Goal: Task Accomplishment & Management: Manage account settings

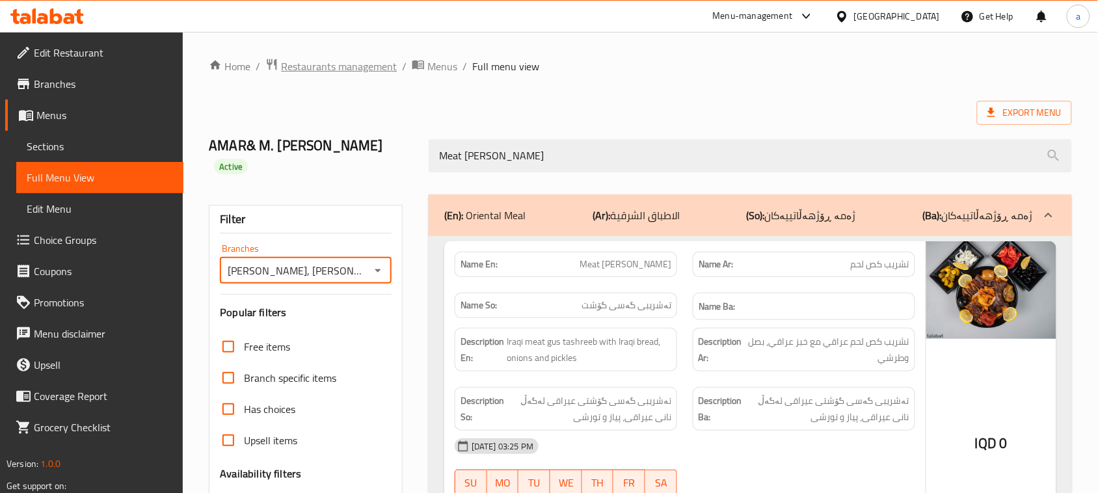
click at [348, 72] on span "Restaurants management" at bounding box center [339, 67] width 116 height 16
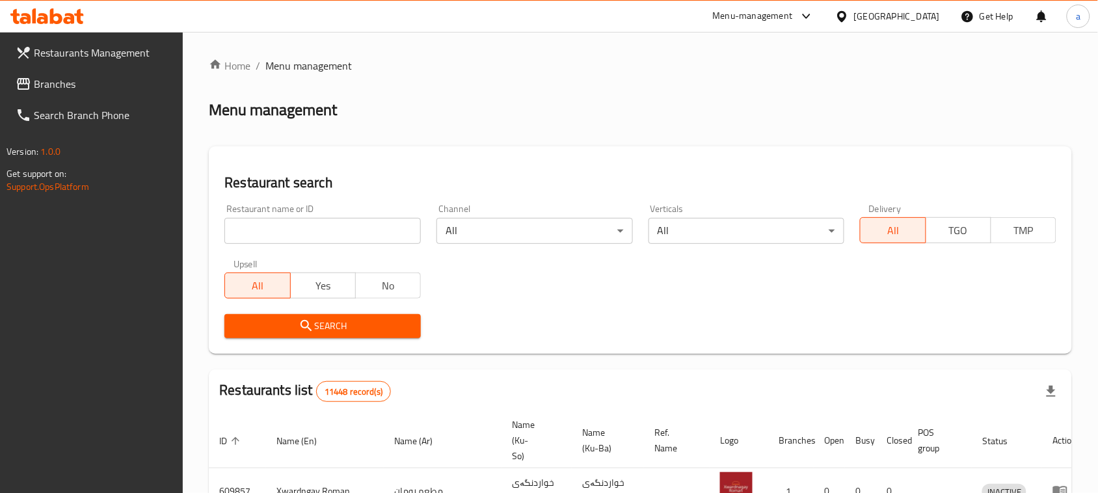
click at [318, 236] on input "search" at bounding box center [323, 231] width 197 height 26
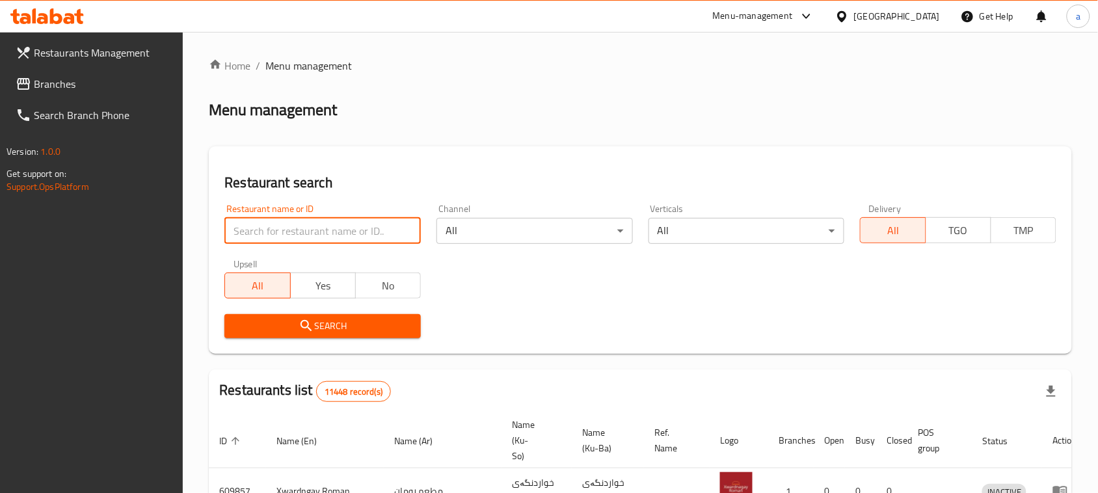
paste input "Pana Restaurant & Cafe"
click button "Search" at bounding box center [323, 326] width 197 height 24
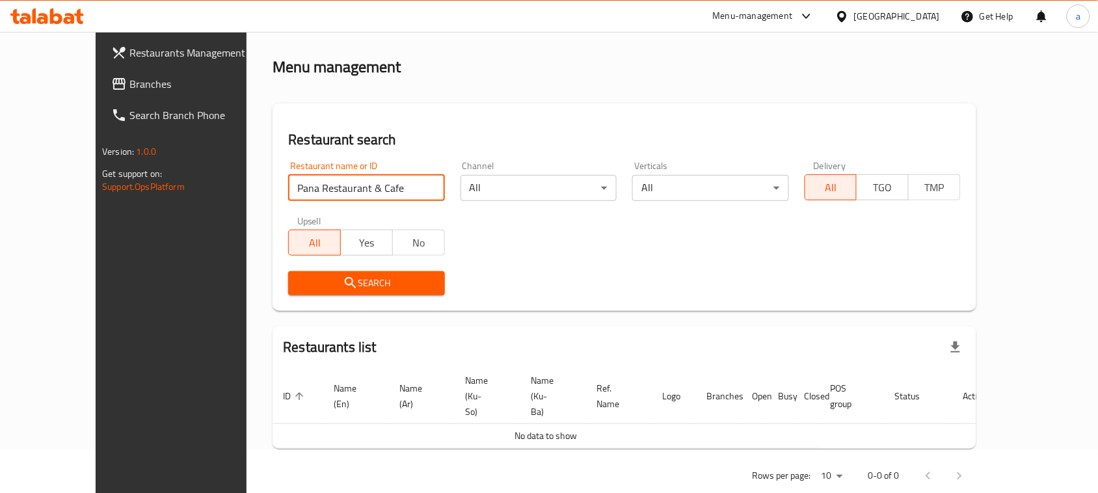
scroll to position [65, 0]
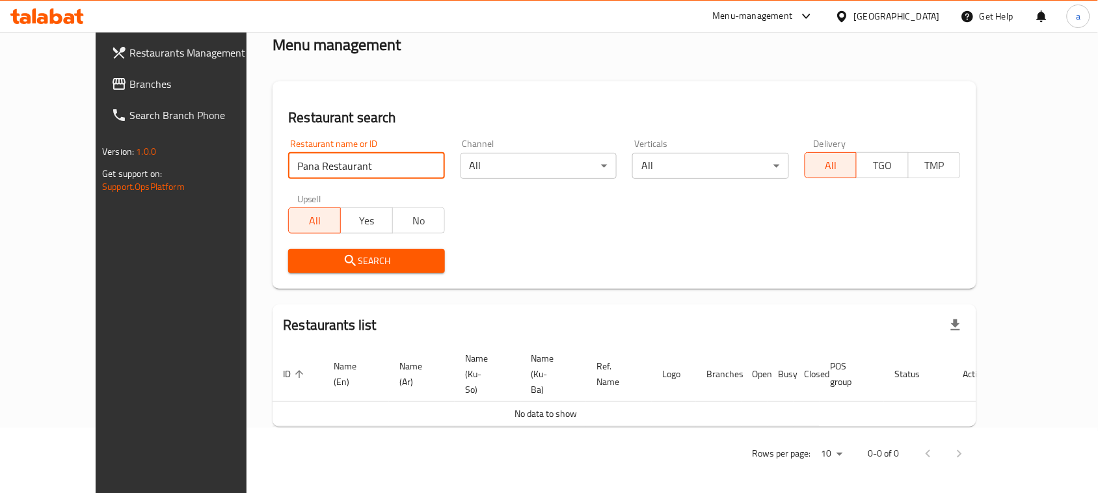
click button "Search" at bounding box center [366, 261] width 156 height 24
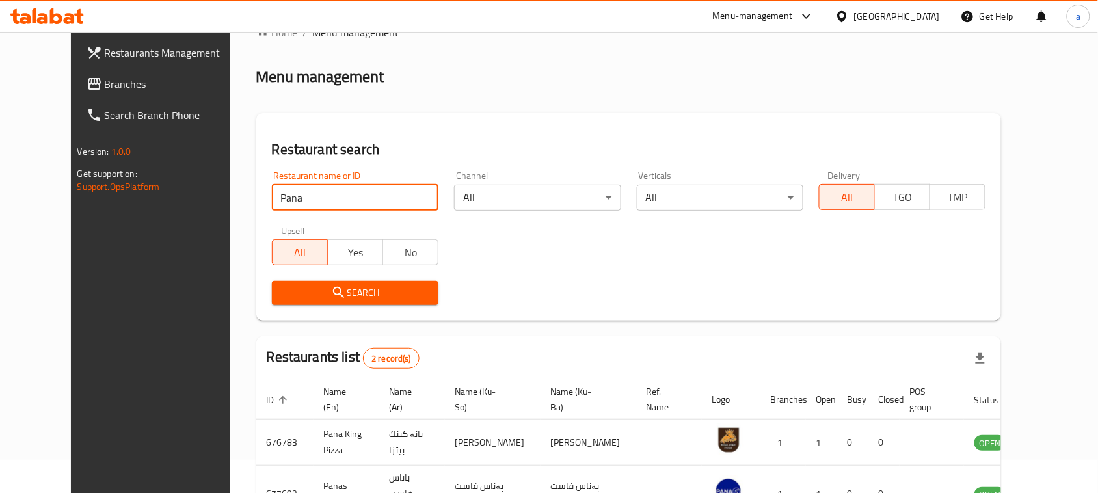
scroll to position [0, 0]
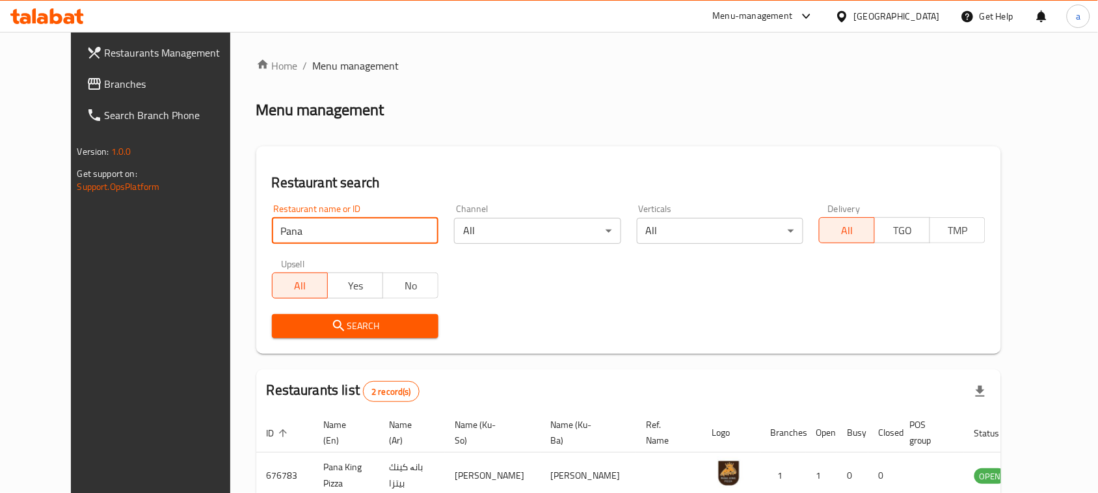
drag, startPoint x: 197, startPoint y: 242, endPoint x: 204, endPoint y: 249, distance: 9.7
click at [111, 254] on div "Restaurants Management Branches Search Branch Phone Version: 1.0.0 Get support …" at bounding box center [549, 329] width 957 height 595
paste input "King Pizza"
type input "Pana King Pizza"
click button "Search" at bounding box center [355, 326] width 167 height 24
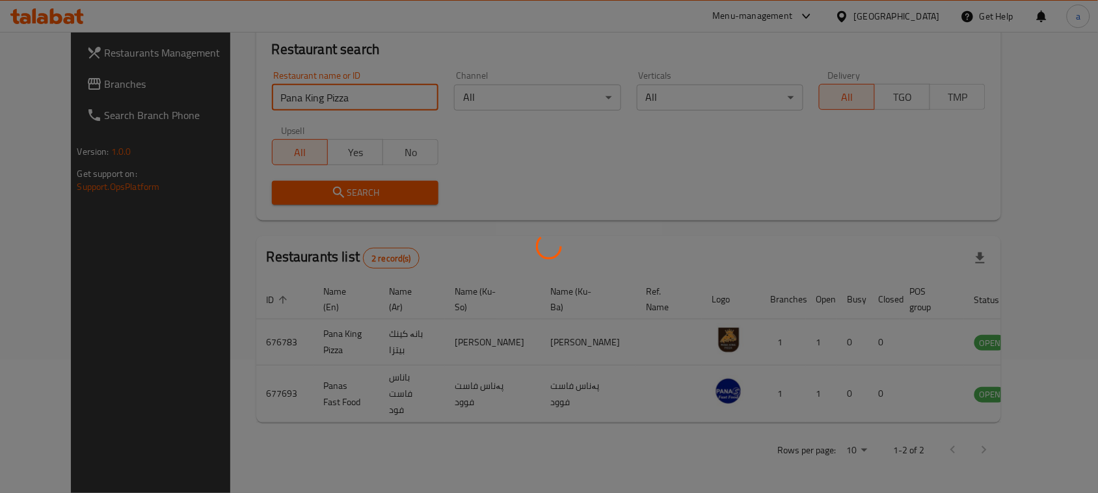
scroll to position [87, 0]
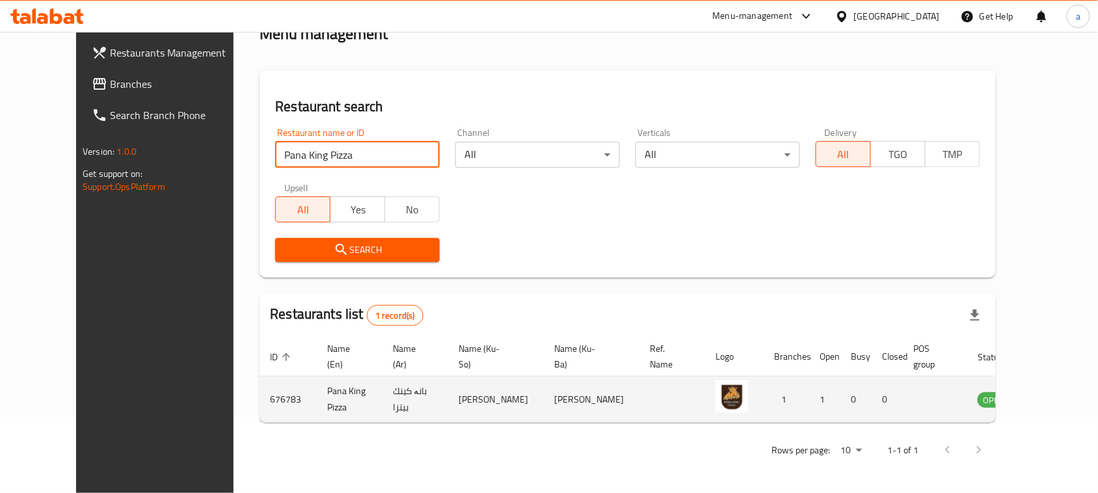
click at [1047, 403] on icon "enhanced table" at bounding box center [1054, 400] width 14 height 11
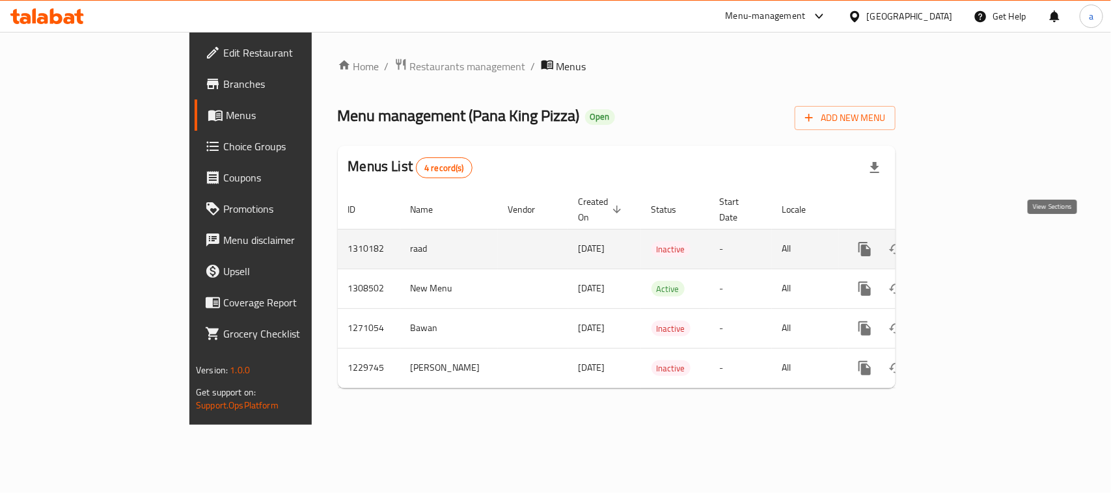
click at [966, 244] on icon "enhanced table" at bounding box center [959, 249] width 16 height 16
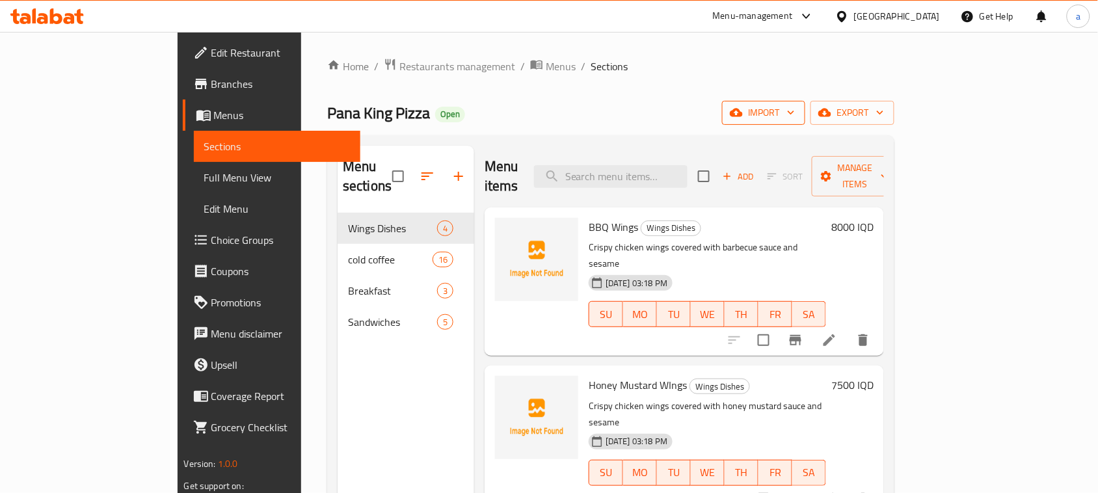
click at [795, 114] on span "import" at bounding box center [764, 113] width 62 height 16
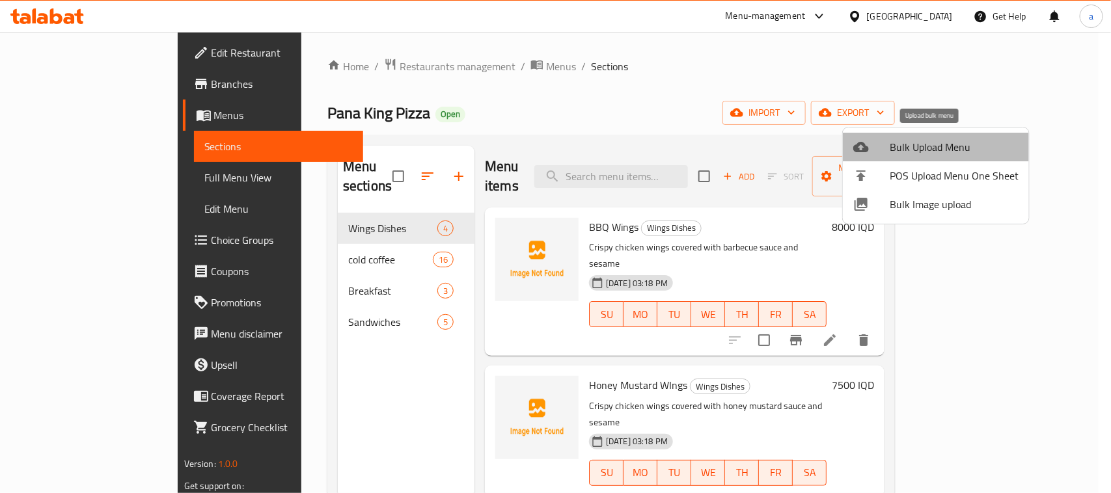
click at [883, 150] on div at bounding box center [871, 147] width 36 height 16
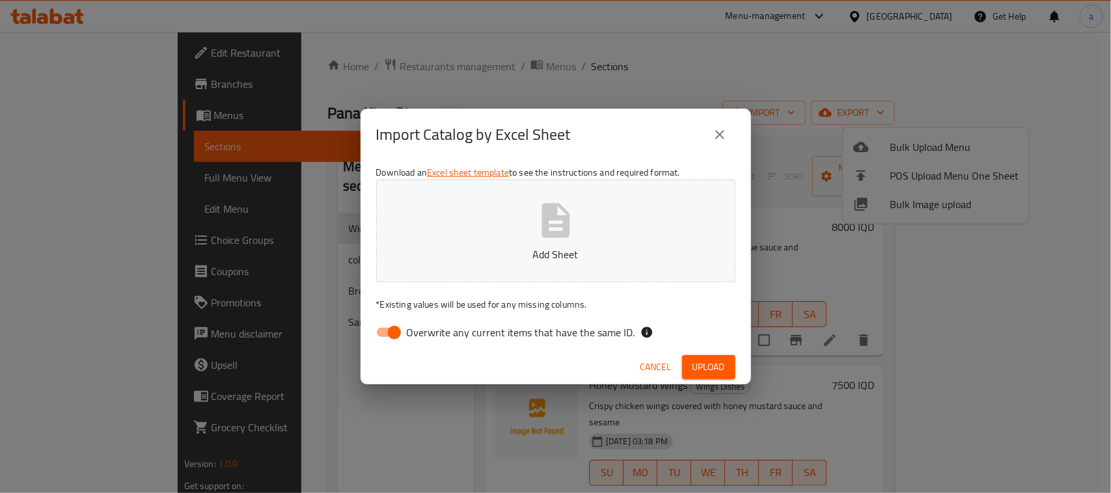
click at [401, 335] on input "Overwrite any current items that have the same ID." at bounding box center [394, 332] width 74 height 25
checkbox input "false"
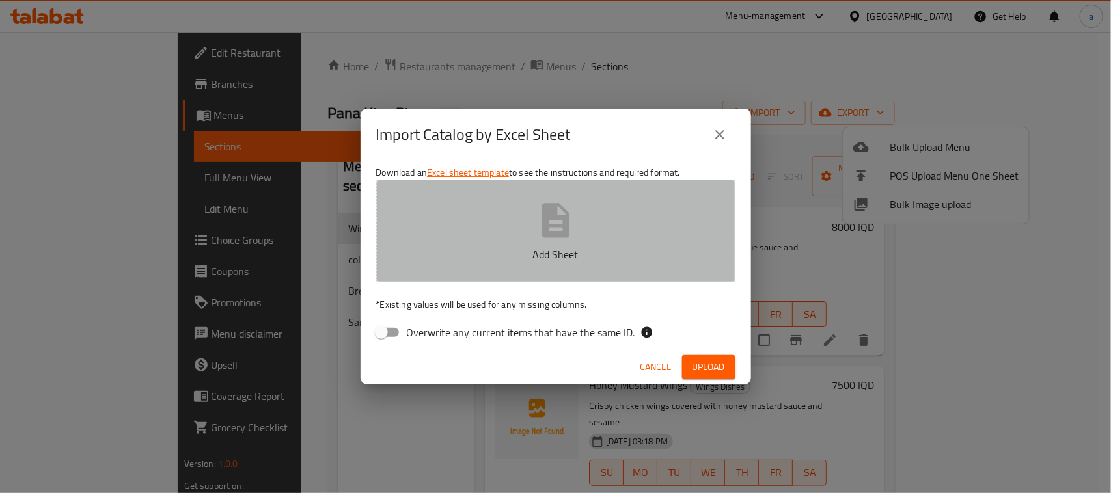
click at [607, 226] on button "Add Sheet" at bounding box center [555, 231] width 359 height 103
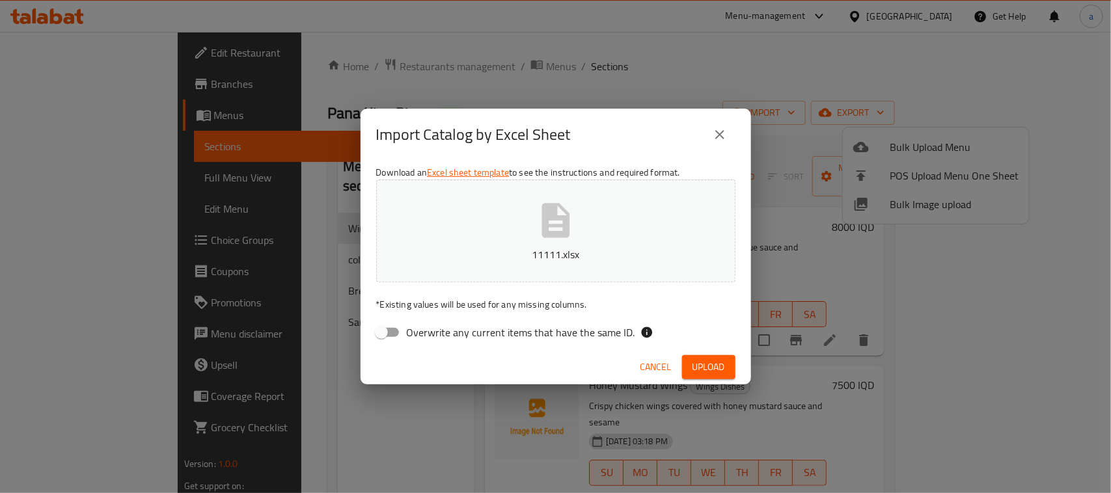
click at [688, 379] on button "Upload" at bounding box center [708, 367] width 53 height 24
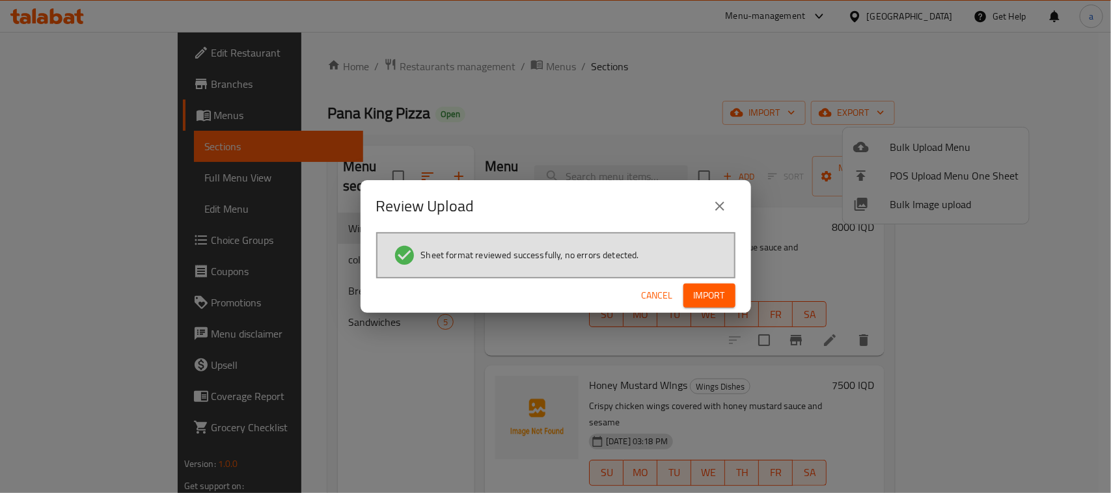
click at [713, 296] on span "Import" at bounding box center [709, 296] width 31 height 16
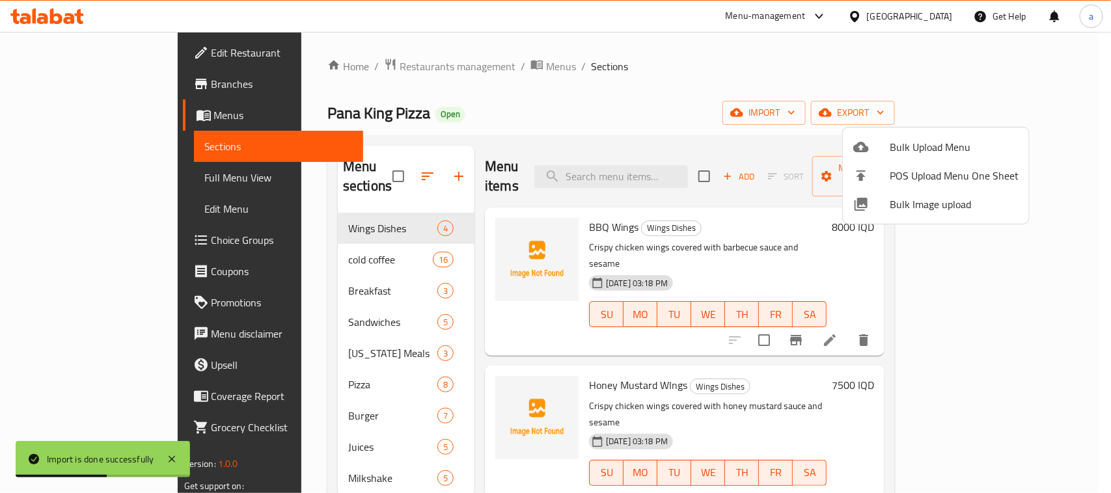
click at [64, 184] on div at bounding box center [555, 246] width 1111 height 493
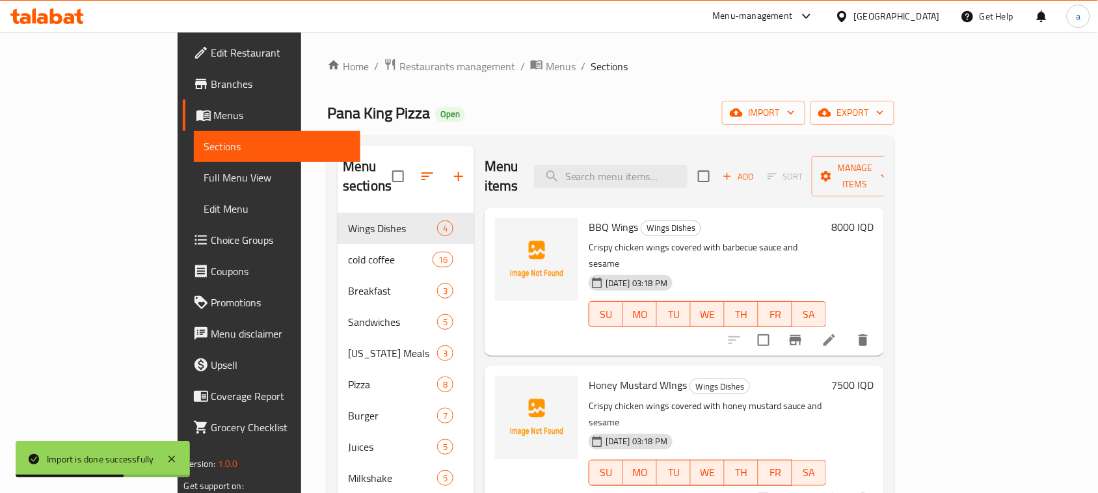
click at [204, 173] on span "Full Menu View" at bounding box center [277, 178] width 146 height 16
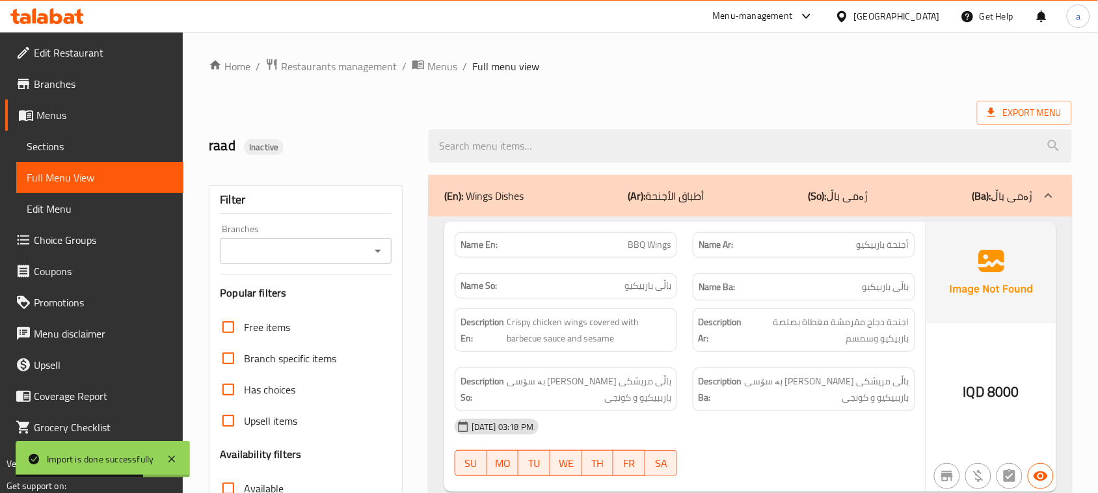
click at [379, 254] on icon "Open" at bounding box center [378, 251] width 16 height 16
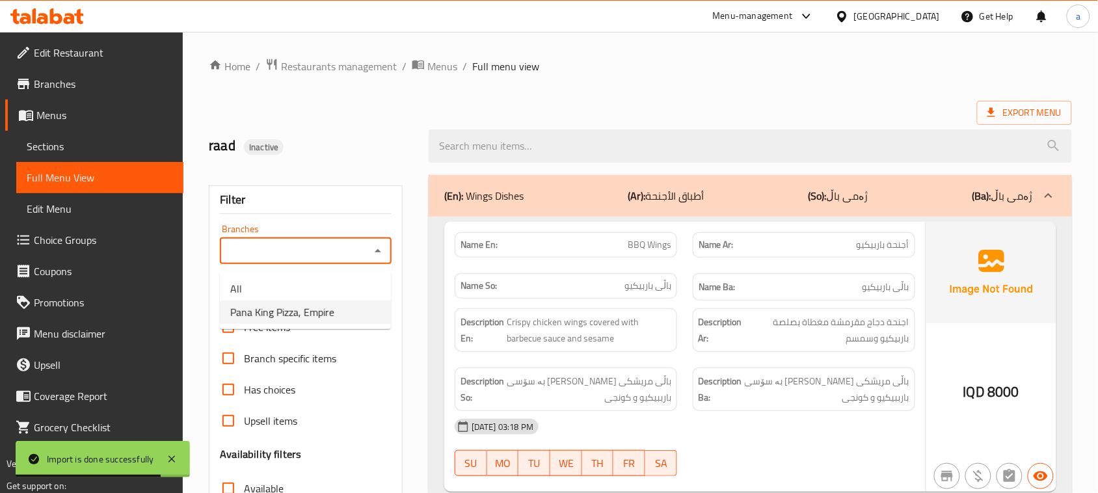
click at [321, 309] on span "Pana King Pizza, Empire" at bounding box center [282, 313] width 104 height 16
type input "Pana King Pizza, Empire"
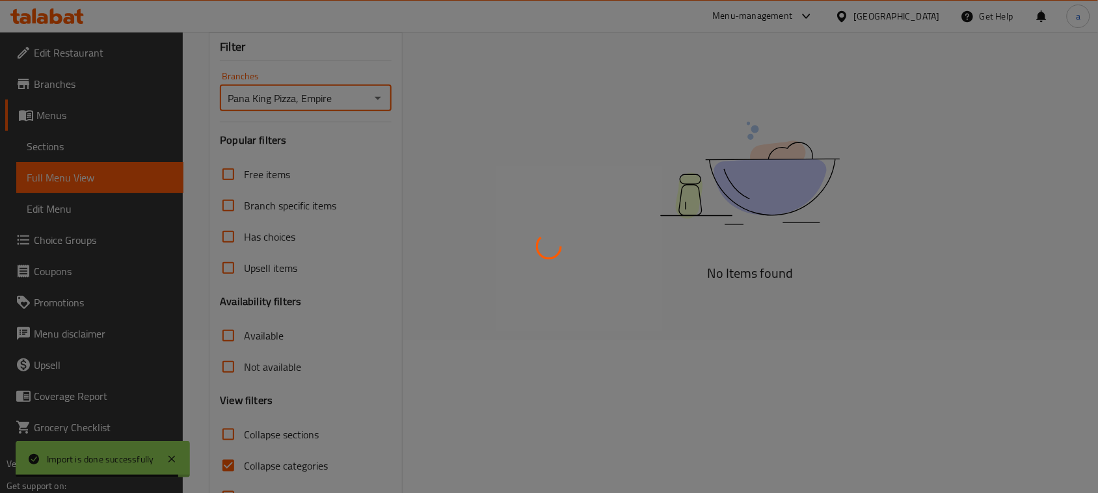
scroll to position [189, 0]
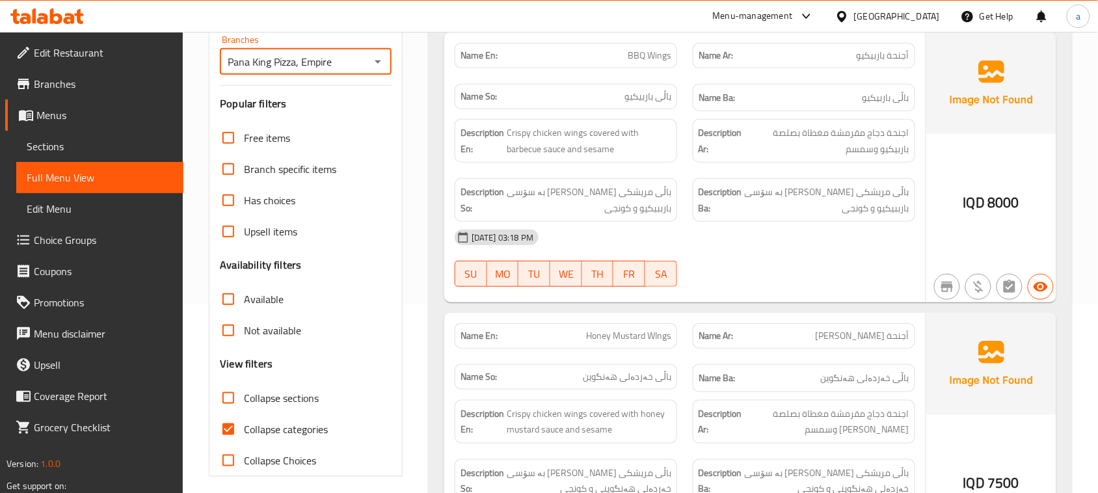
click at [238, 414] on input "Collapse sections" at bounding box center [228, 398] width 31 height 31
checkbox input "true"
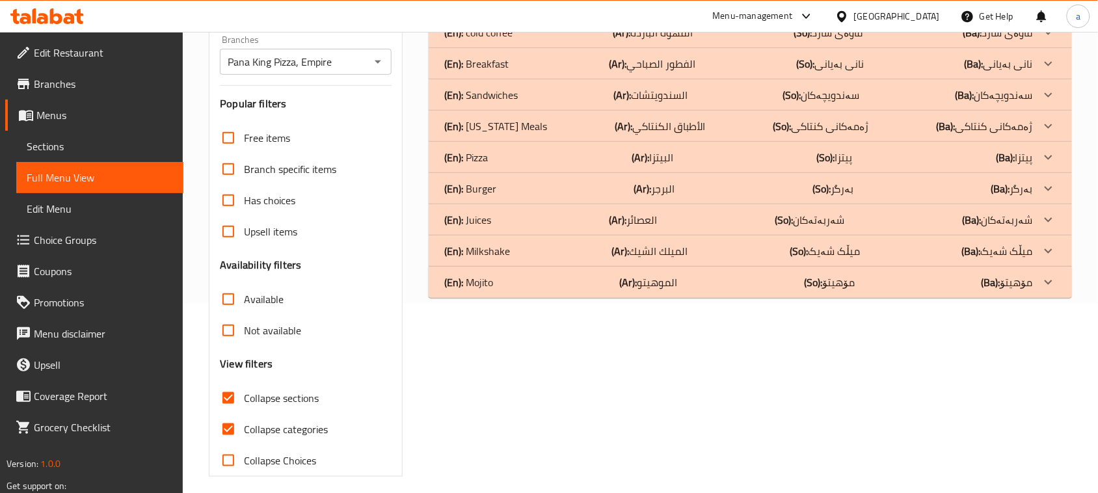
click at [234, 445] on input "Collapse categories" at bounding box center [228, 429] width 31 height 31
checkbox input "false"
click at [612, 298] on div "(En): Mojito (Ar): الموهيتو (So): مۆهیتۆ (Ba): مۆهیتۆ" at bounding box center [751, 282] width 644 height 31
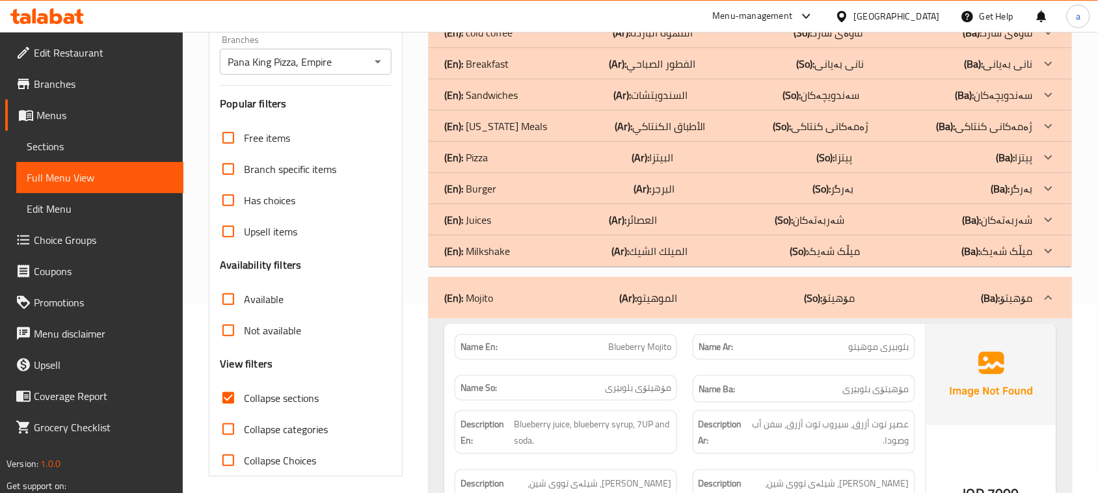
click at [636, 259] on p "(Ar): الميلك الشيك" at bounding box center [650, 251] width 76 height 16
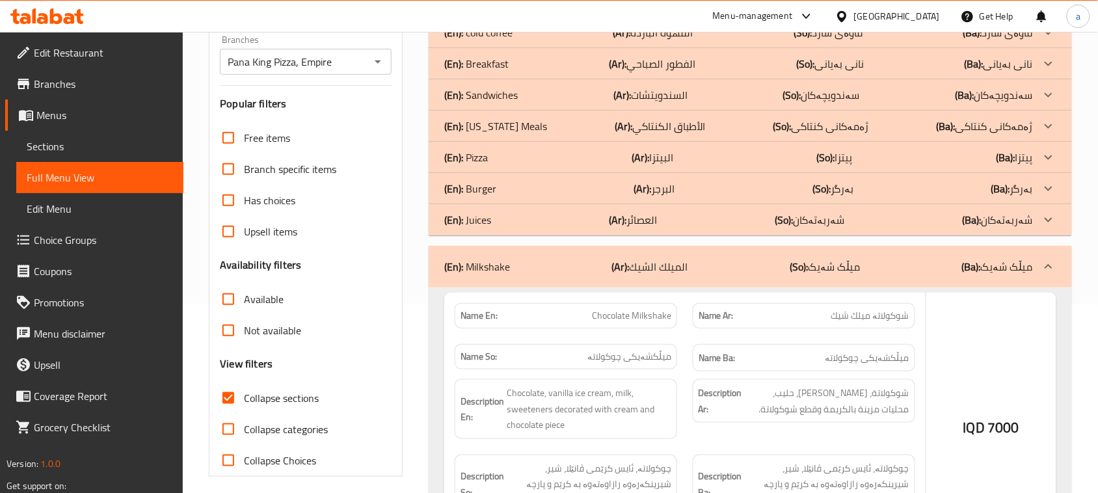
click at [642, 228] on p "(Ar): العصائر" at bounding box center [633, 220] width 48 height 16
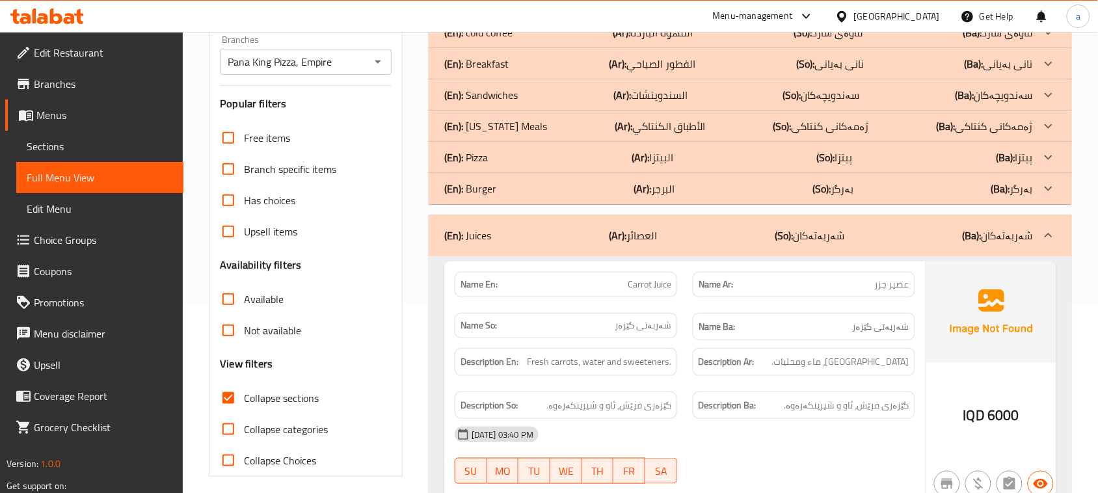
click at [671, 197] on p "(Ar): البرجر" at bounding box center [654, 189] width 41 height 16
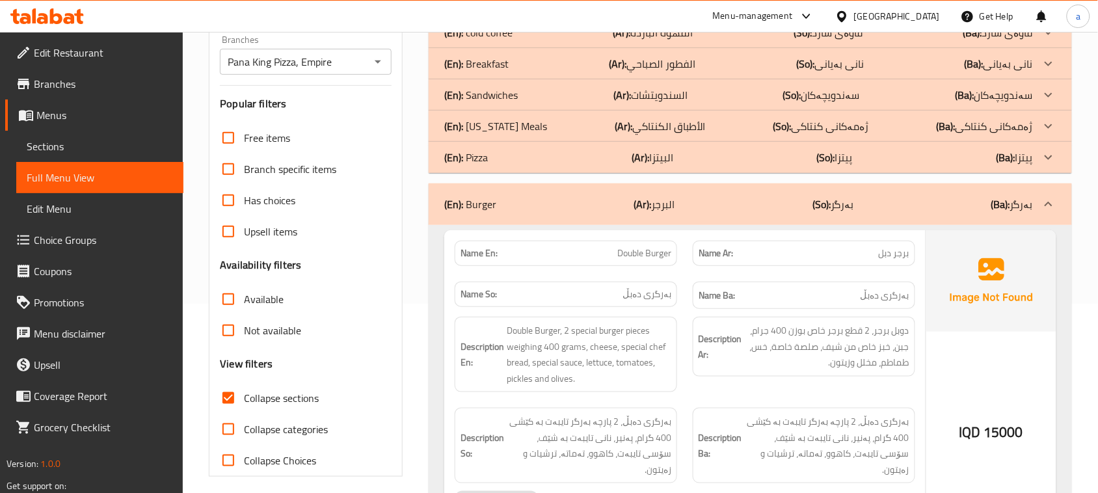
click at [674, 165] on p "(Ar): البيتزا" at bounding box center [653, 158] width 42 height 16
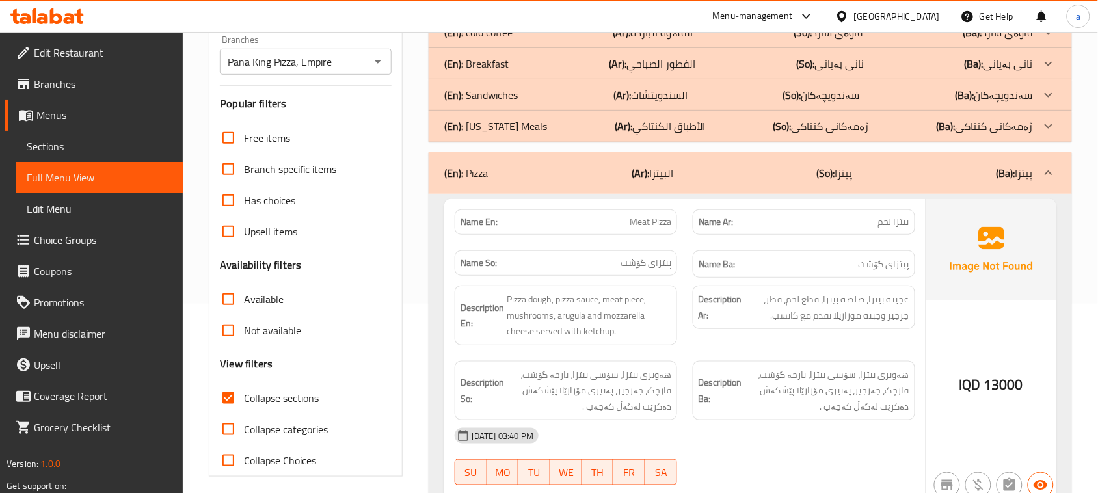
click at [693, 132] on p "(Ar): الأطباق الكنتاكي" at bounding box center [660, 126] width 91 height 16
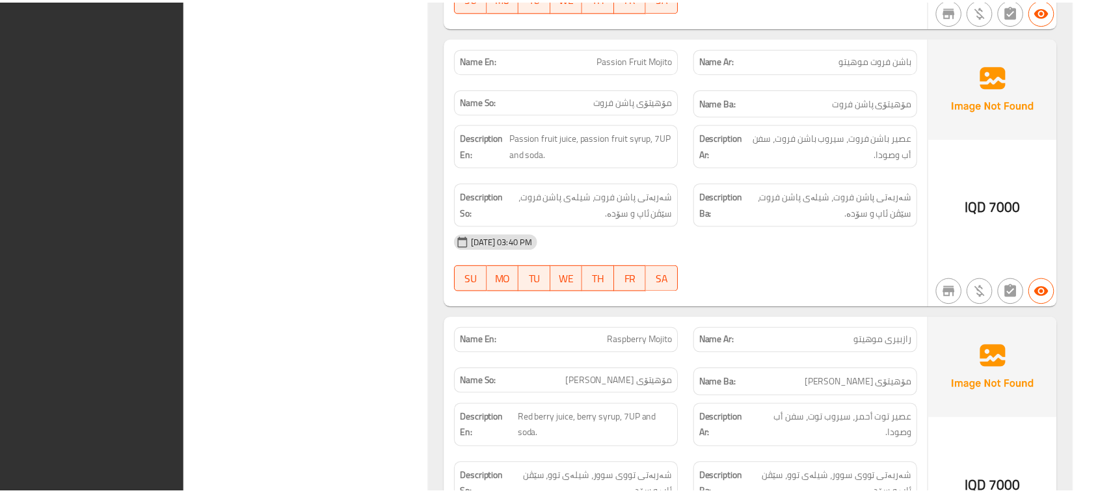
scroll to position [11182, 0]
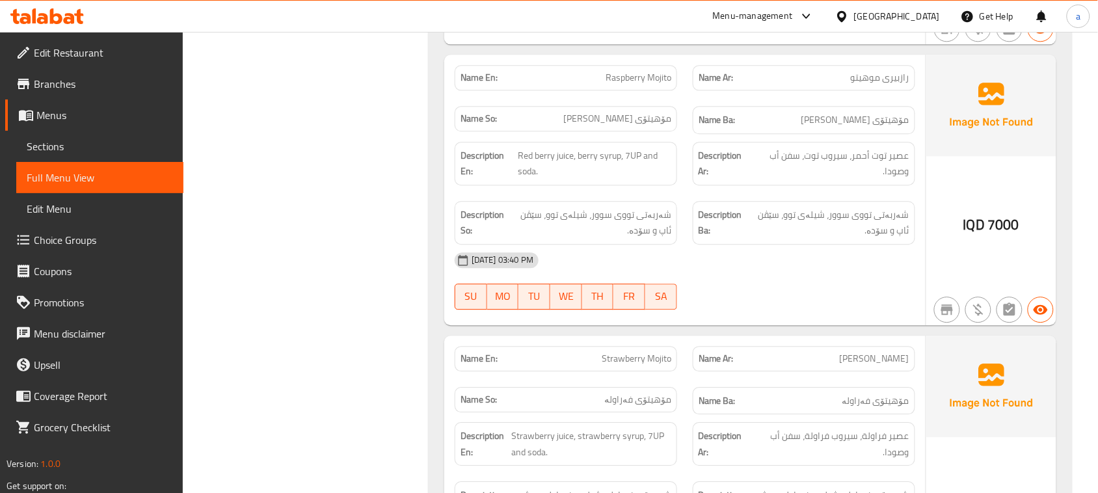
click at [65, 24] on div at bounding box center [47, 16] width 74 height 16
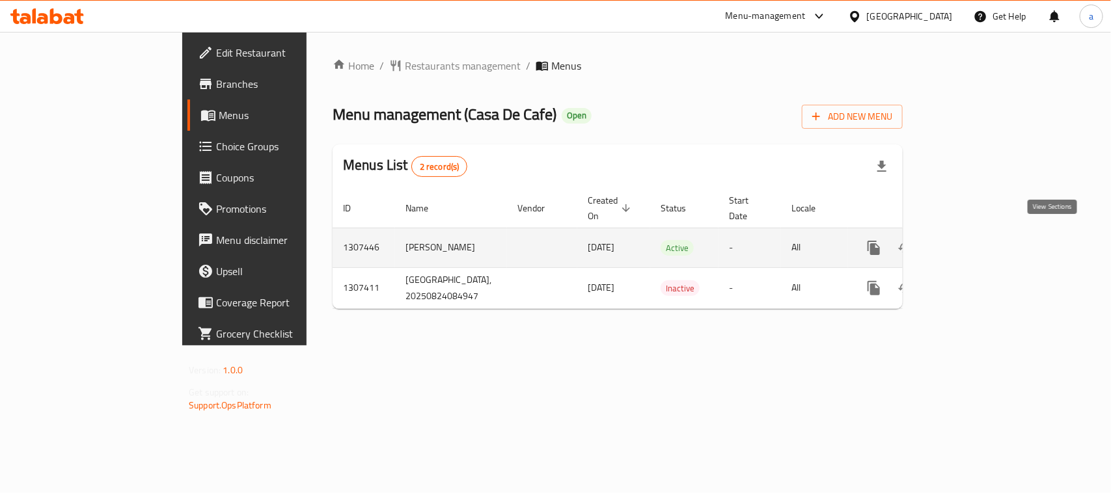
click at [975, 242] on icon "enhanced table" at bounding box center [968, 248] width 16 height 16
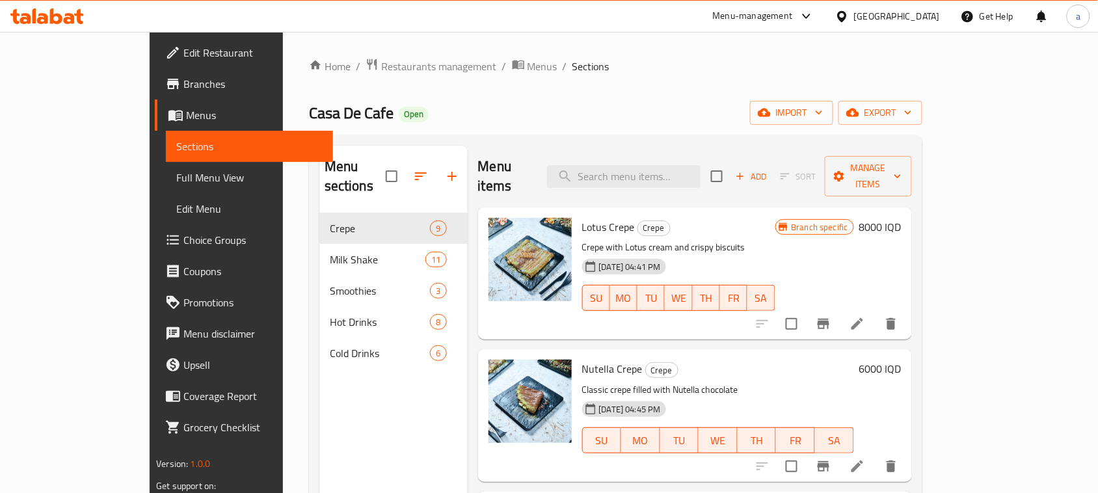
click at [631, 183] on div "Menu items Add Sort Manage items" at bounding box center [695, 177] width 434 height 62
click at [633, 173] on input "search" at bounding box center [624, 176] width 154 height 23
paste input "Chocolate Coffee"
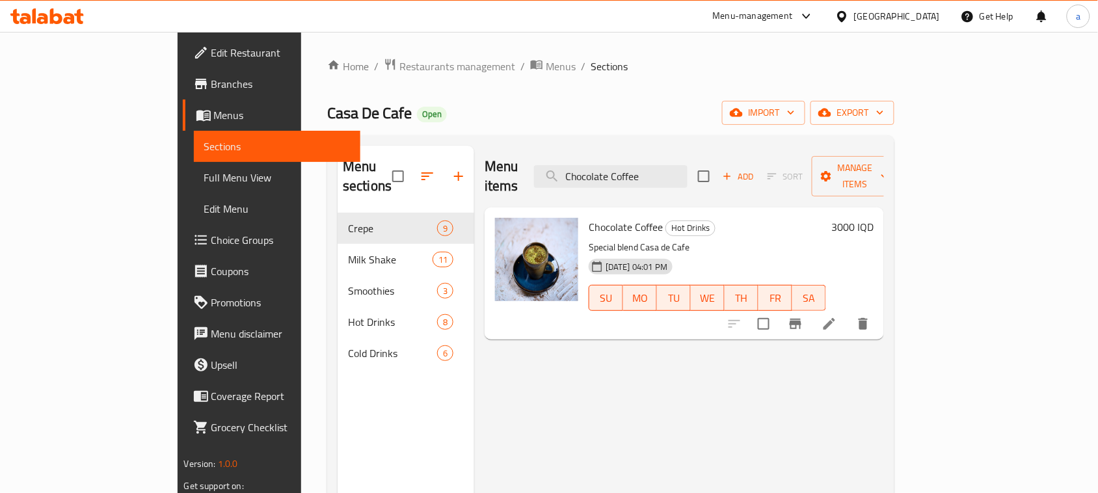
type input "Chocolate Coffee"
click at [848, 312] on li at bounding box center [830, 323] width 36 height 23
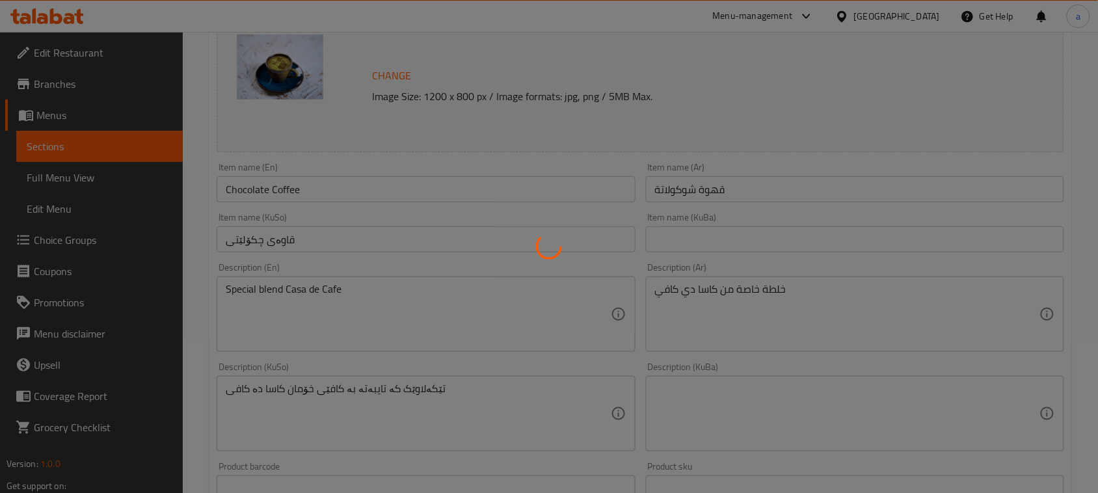
scroll to position [189, 0]
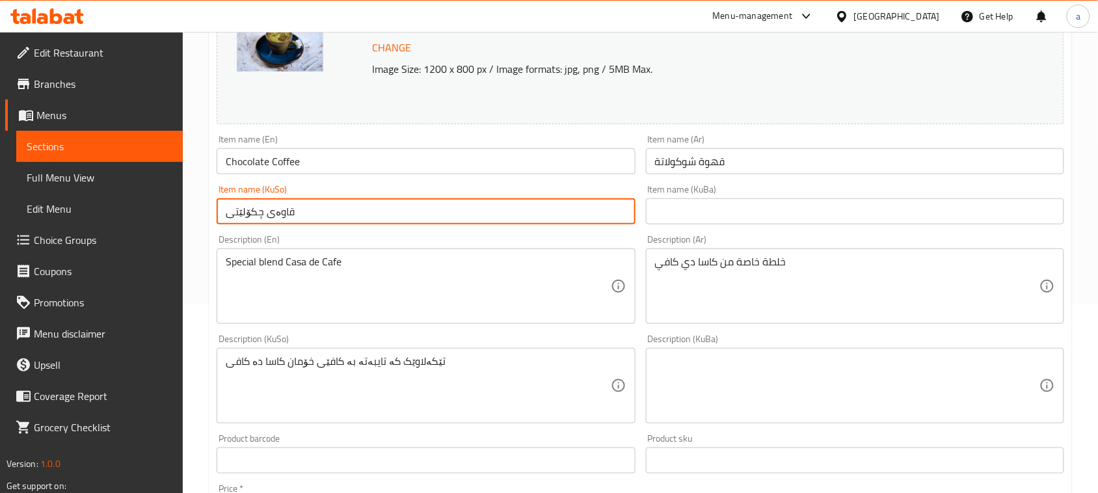
click at [460, 219] on input "قاوەی چکۆلێتی" at bounding box center [426, 211] width 418 height 26
click at [573, 225] on input "قاوەی چکۆلێتی" at bounding box center [426, 211] width 418 height 26
type input "قاوەی چوکولاتە"
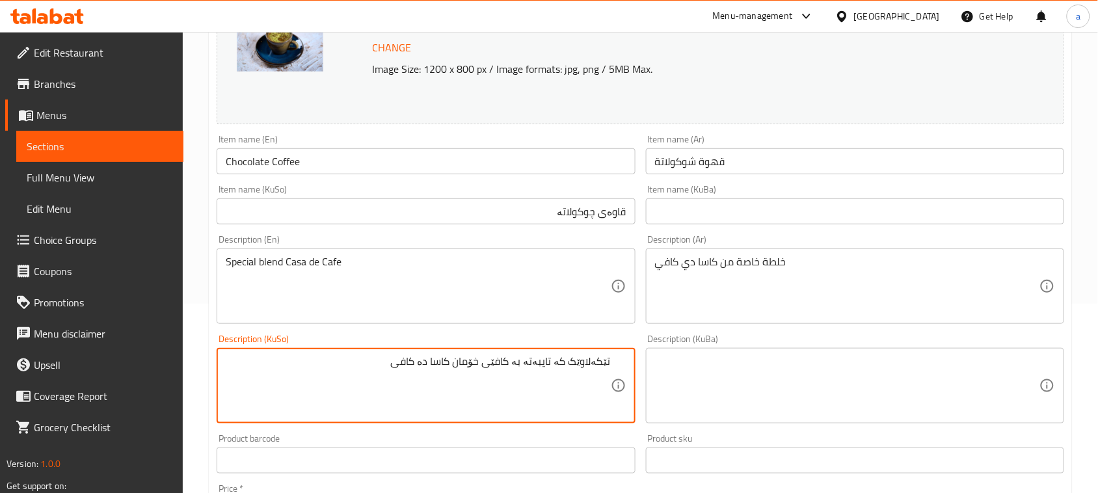
drag, startPoint x: 377, startPoint y: 375, endPoint x: 617, endPoint y: 375, distance: 239.5
click at [617, 375] on div "تێکەلاوێک کە تایبەتە بە کافێی خۆمان کاسا دە کافی Description (KuSo)" at bounding box center [426, 385] width 418 height 75
type textarea "تێکەڵەی تایبەتی کاسا دێ کافێ"
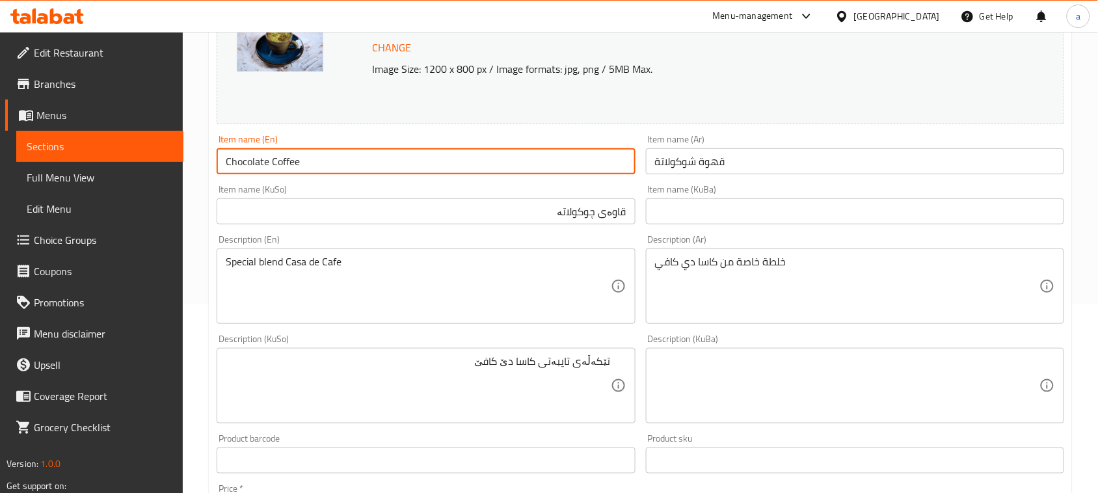
drag, startPoint x: 313, startPoint y: 161, endPoint x: 176, endPoint y: 167, distance: 136.8
click at [176, 167] on div "Edit Restaurant Branches Menus Sections Full Menu View Edit Menu Choice Groups …" at bounding box center [549, 371] width 1098 height 1056
click at [348, 167] on input "Chocolate Coffee" at bounding box center [426, 161] width 418 height 26
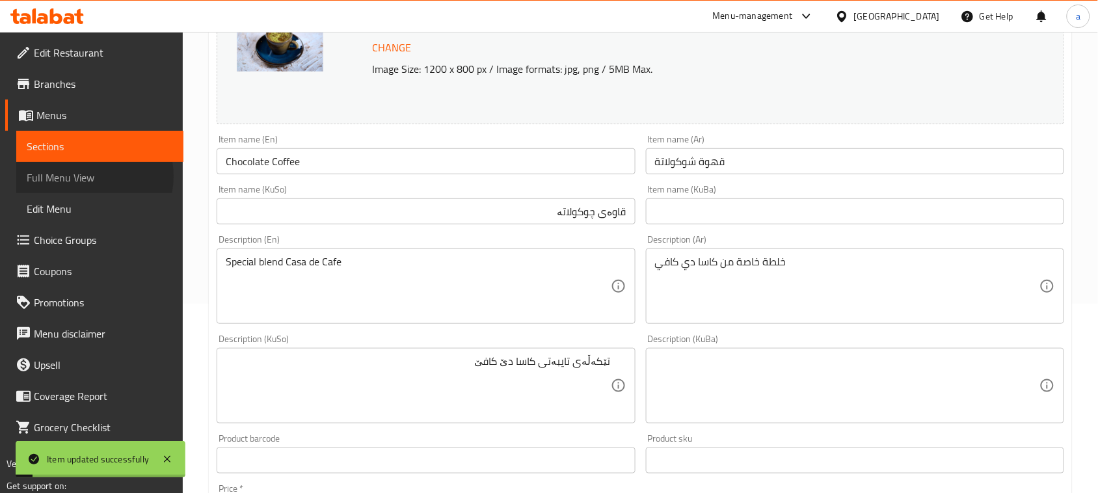
click at [85, 180] on span "Full Menu View" at bounding box center [100, 178] width 146 height 16
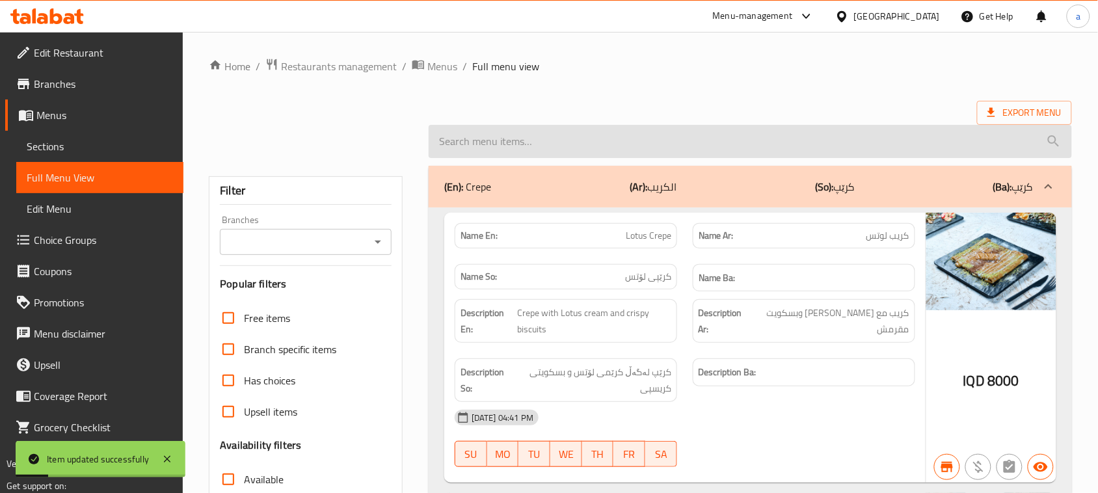
click at [554, 130] on input "search" at bounding box center [751, 141] width 644 height 33
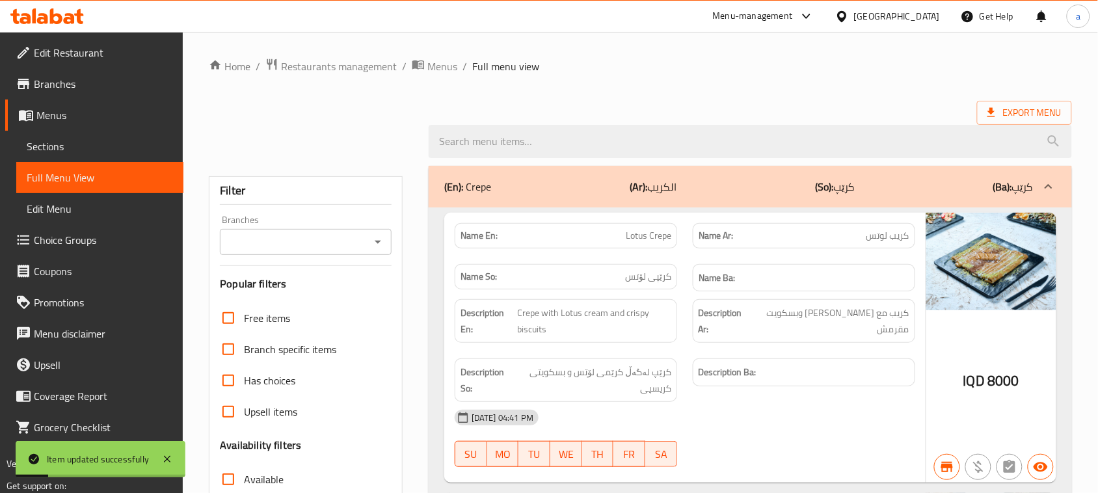
paste input "Chocolate Coffee"
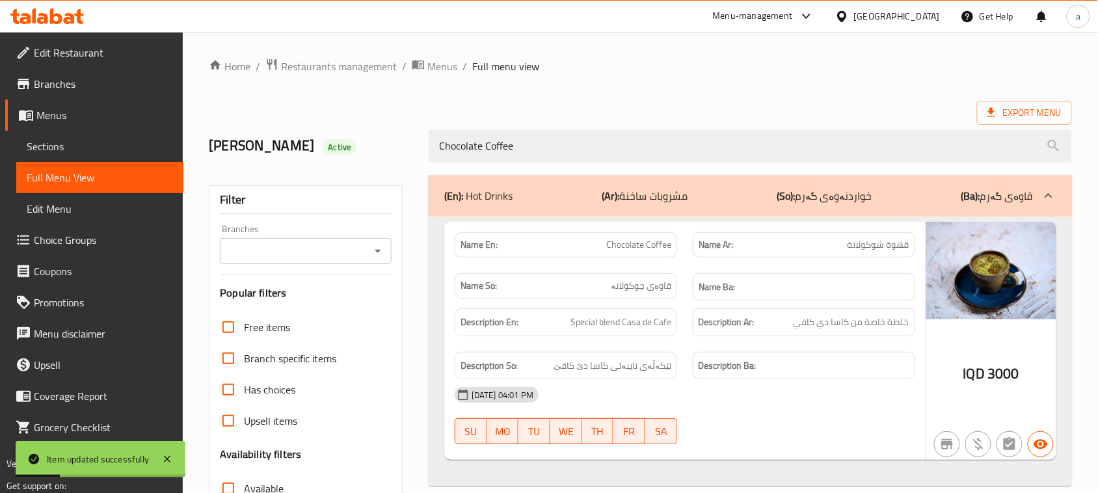
click at [381, 249] on icon "Open" at bounding box center [378, 251] width 16 height 16
type input "Chocolate Coffee"
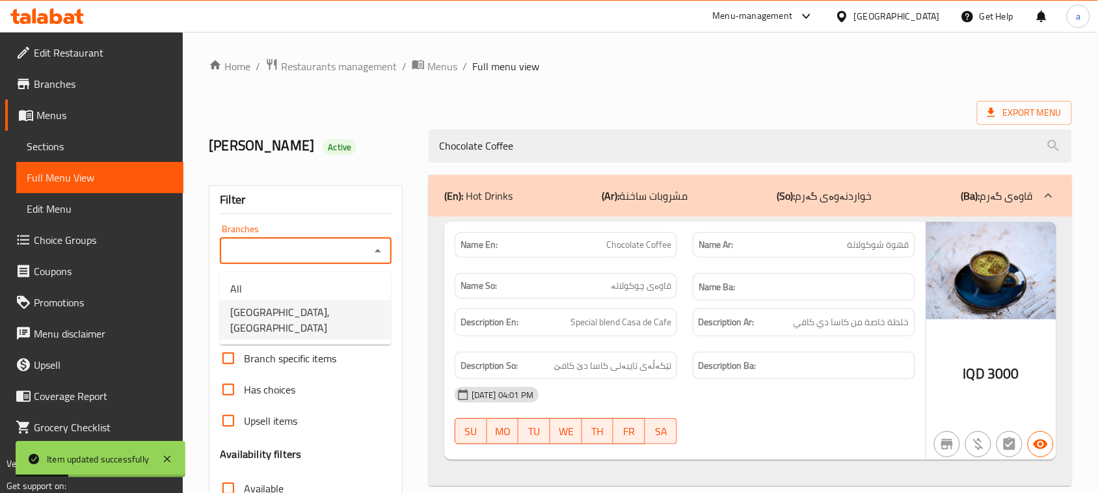
click at [322, 307] on span "Casa De Cafe, Vital City" at bounding box center [305, 320] width 150 height 31
type input "Casa De Cafe, Vital City"
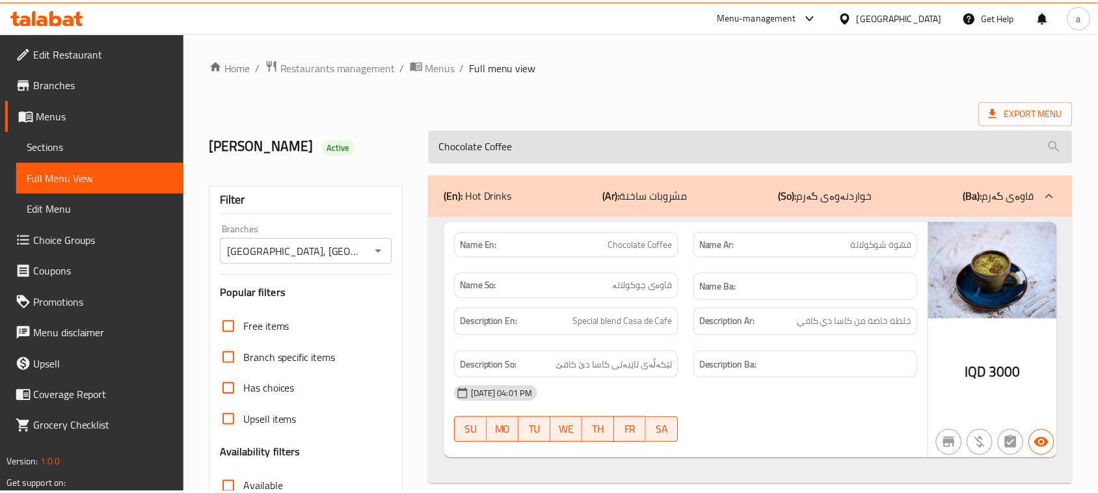
scroll to position [219, 0]
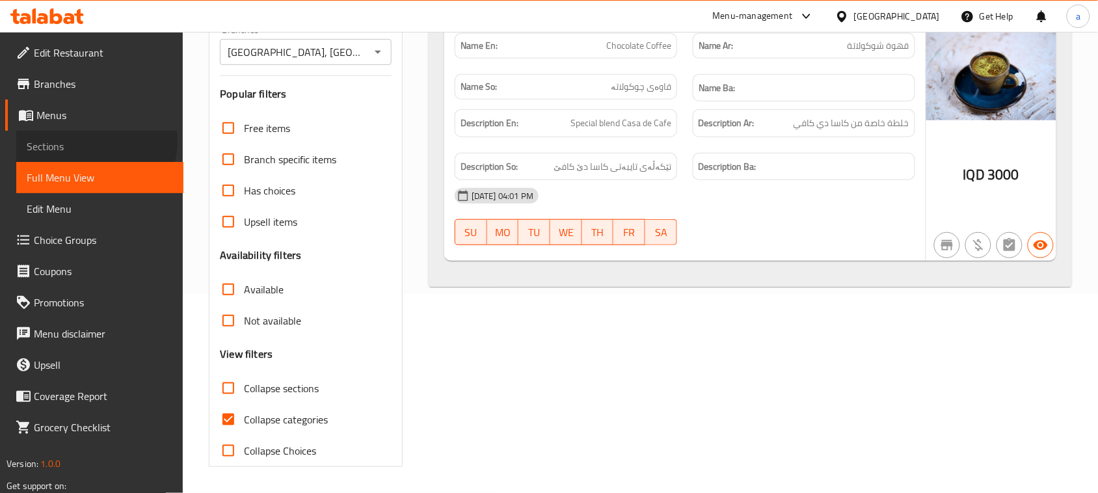
click at [95, 144] on span "Sections" at bounding box center [100, 147] width 146 height 16
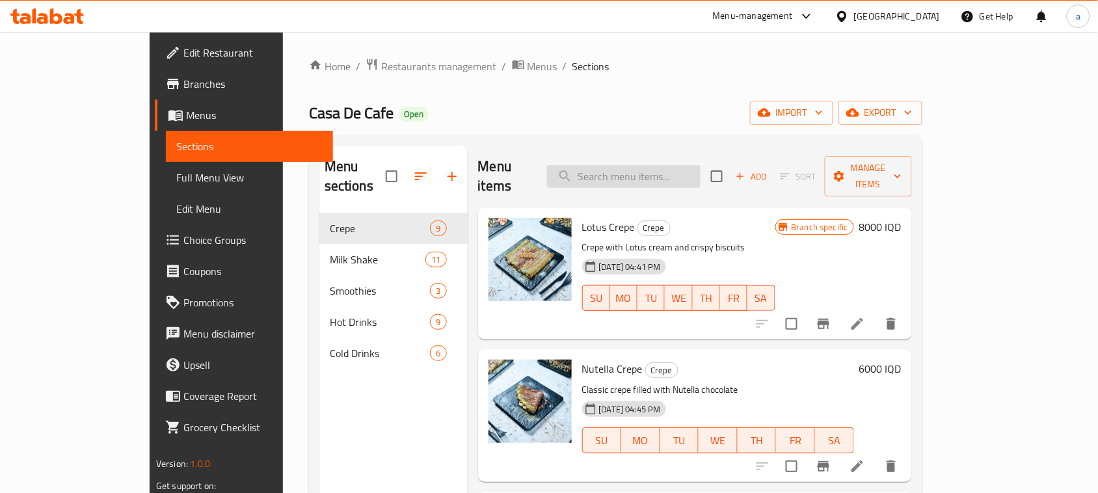
click at [692, 172] on input "search" at bounding box center [624, 176] width 154 height 23
paste input "Hot Chocolate With Nutella"
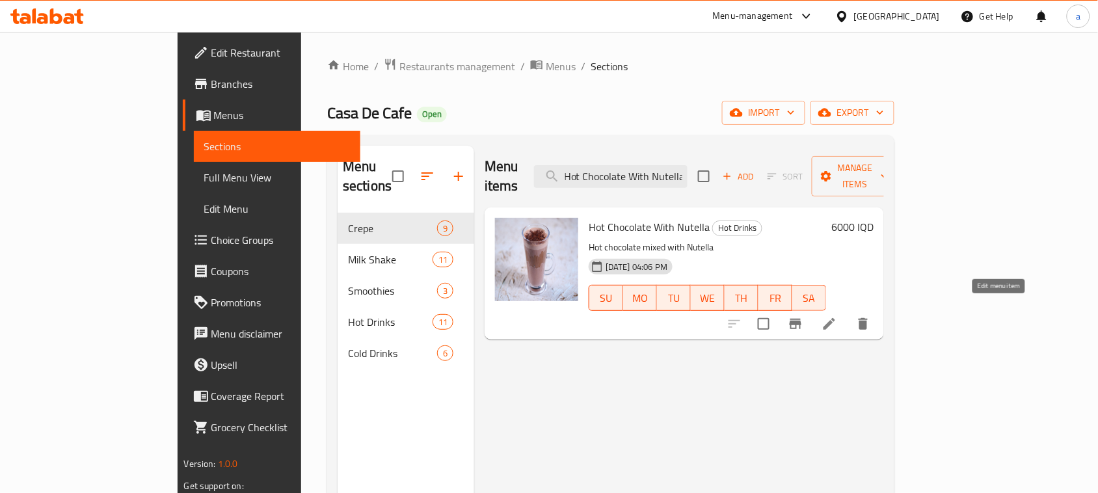
type input "Hot Chocolate With Nutella"
click at [838, 316] on icon at bounding box center [830, 324] width 16 height 16
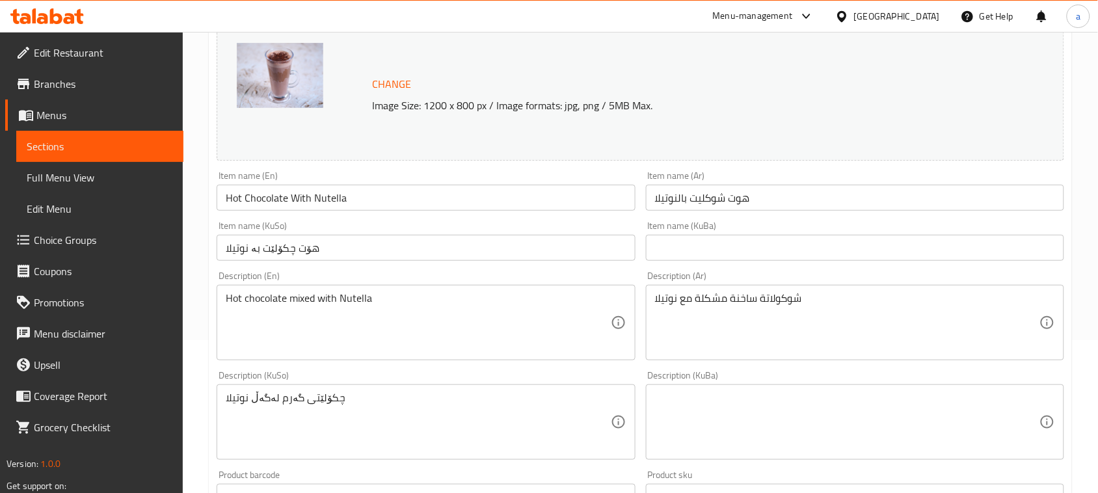
scroll to position [189, 0]
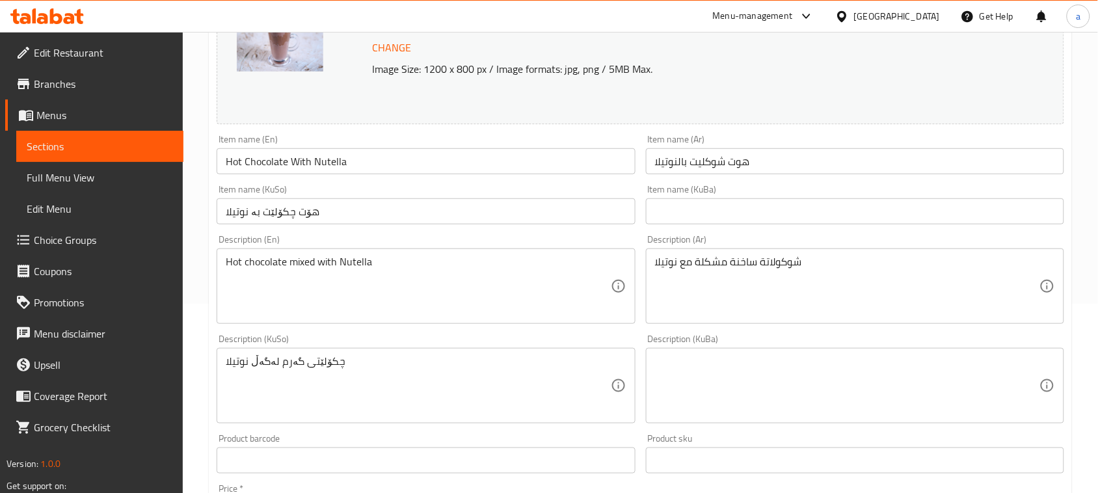
click at [514, 217] on input "هۆت چکۆلێت بە نوتیلا" at bounding box center [426, 211] width 418 height 26
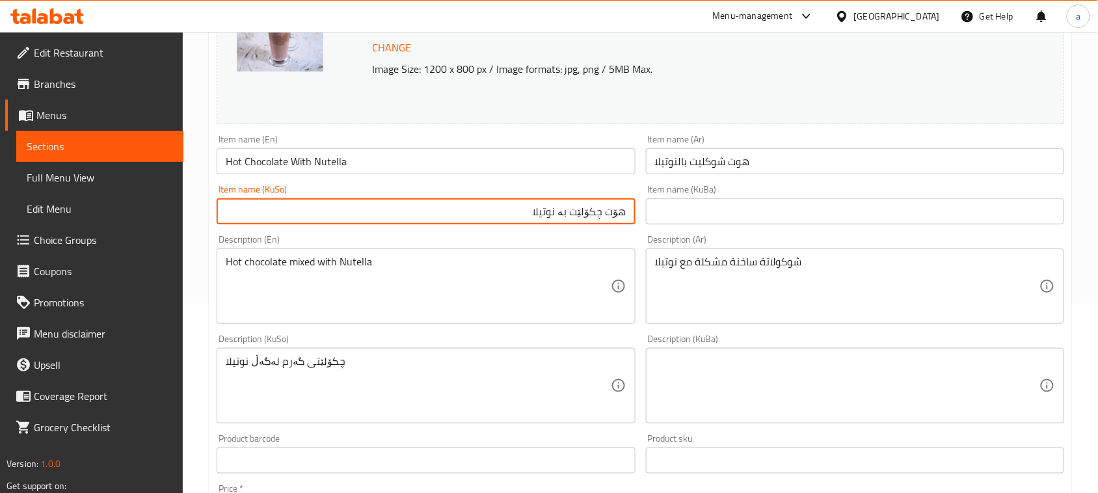
drag, startPoint x: 498, startPoint y: 225, endPoint x: 646, endPoint y: 234, distance: 148.0
click at [646, 234] on div "Change Image Size: 1200 x 800 px / Image formats: jpg, png / 5MB Max. Item name…" at bounding box center [640, 346] width 858 height 730
type input "چوکولاتەی گەرم بە نۆتێلا"
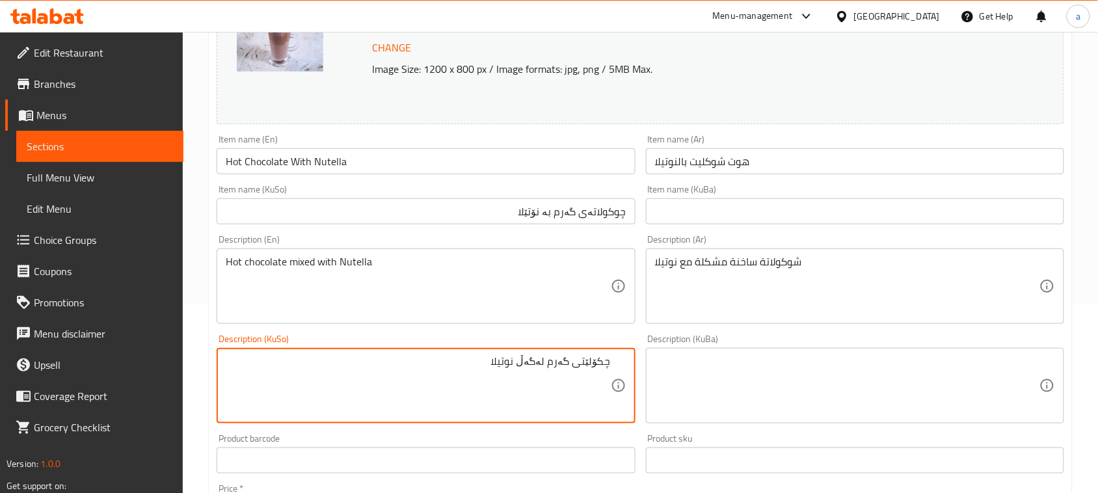
drag, startPoint x: 430, startPoint y: 379, endPoint x: 648, endPoint y: 340, distance: 221.0
click at [662, 359] on div "Change Image Size: 1200 x 800 px / Image formats: jpg, png / 5MB Max. Item name…" at bounding box center [640, 346] width 858 height 730
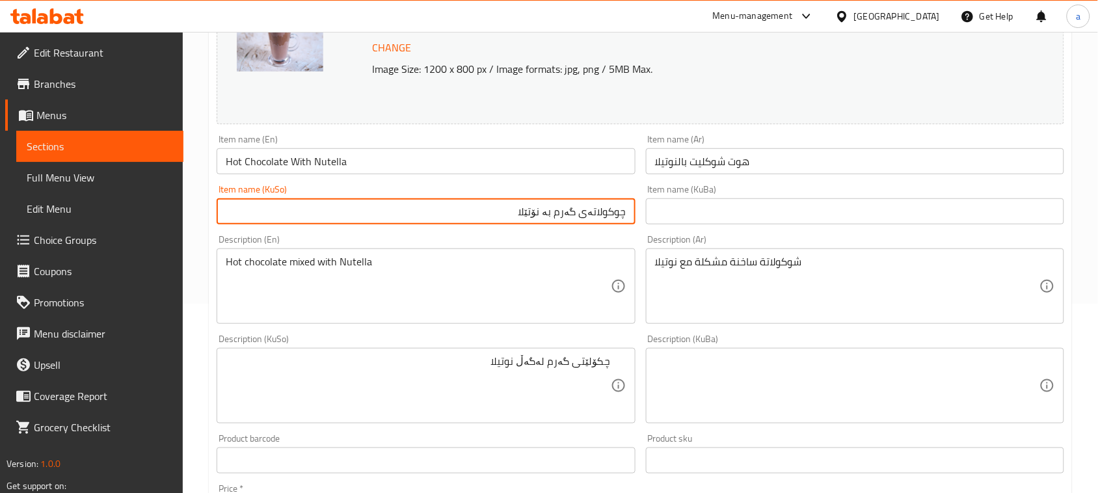
drag, startPoint x: 518, startPoint y: 221, endPoint x: 635, endPoint y: 218, distance: 117.2
click at [635, 217] on input "چوکولاتەی گەرم بە نۆتێلا" at bounding box center [426, 211] width 418 height 26
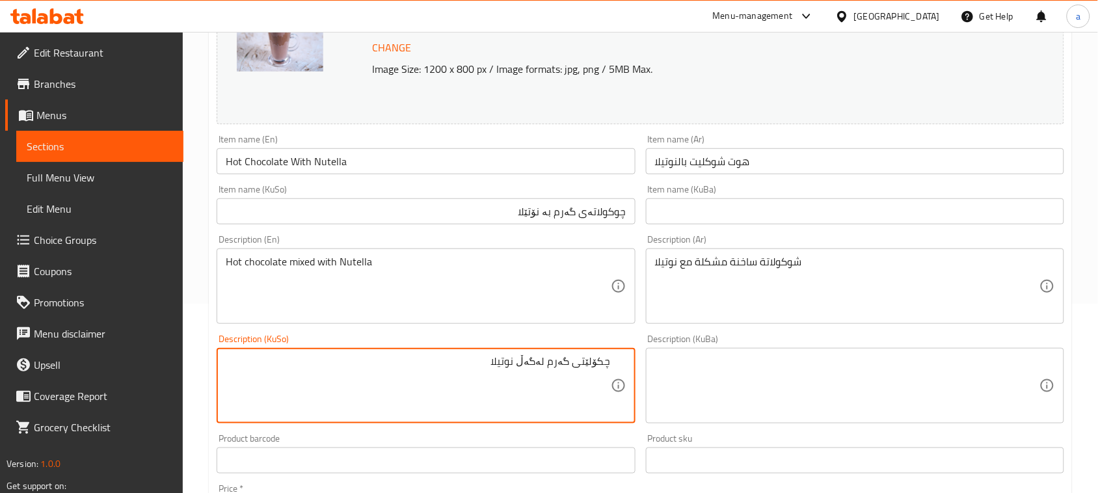
drag, startPoint x: 512, startPoint y: 377, endPoint x: 565, endPoint y: 381, distance: 53.5
paste textarea "وکولاتەی گەرم بە نۆتێ"
click at [476, 374] on textarea "چوکولاتەی گەرمی موشەکەل بە نۆتێلا" at bounding box center [418, 386] width 385 height 62
type textarea "چوکولاتەی گەرمی موشەکەل لەگەل نۆتێلا"
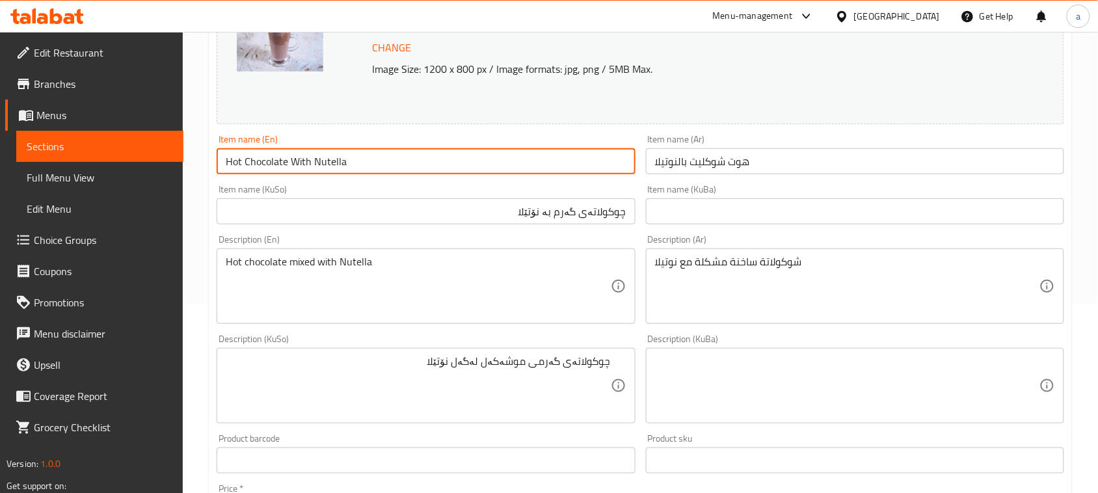
drag, startPoint x: 368, startPoint y: 174, endPoint x: 202, endPoint y: 174, distance: 165.9
click at [202, 174] on div "Home / Restaurants management / Menus / Sections / item / update Hot Drinks sec…" at bounding box center [641, 371] width 916 height 1056
click at [397, 173] on input "Hot Chocolate With Nutella" at bounding box center [426, 161] width 418 height 26
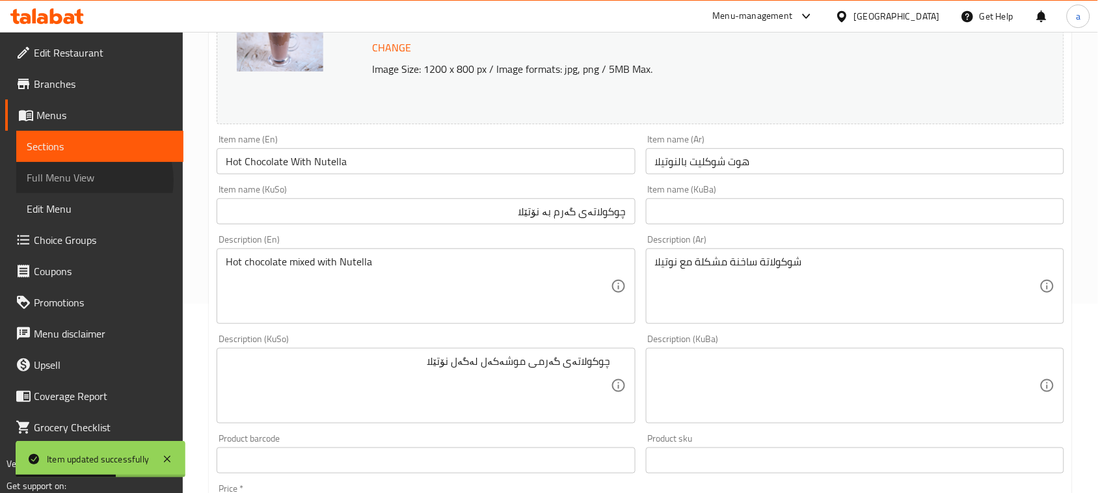
click at [90, 184] on span "Full Menu View" at bounding box center [100, 178] width 146 height 16
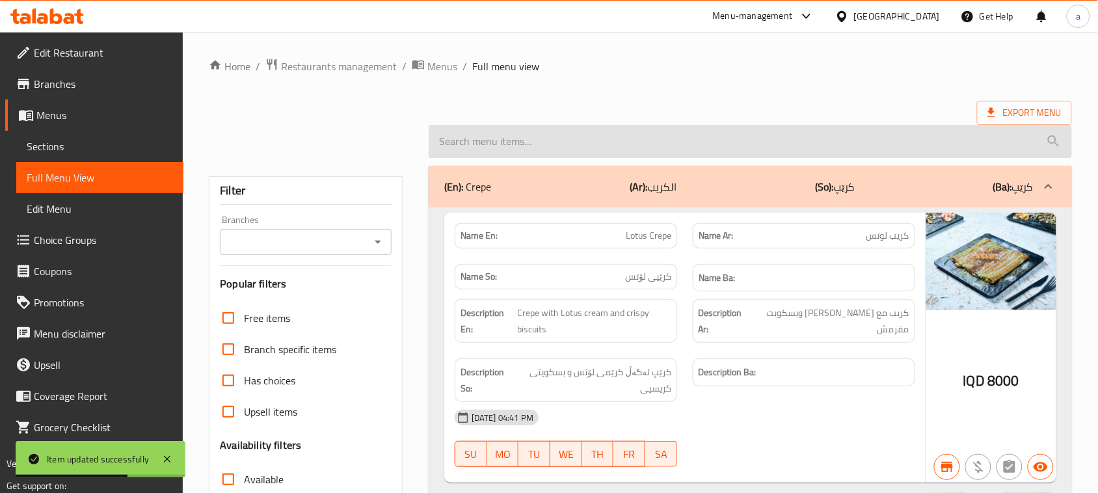
drag, startPoint x: 554, startPoint y: 159, endPoint x: 550, endPoint y: 151, distance: 9.3
click at [550, 153] on input "search" at bounding box center [751, 141] width 644 height 33
click at [550, 150] on input "search" at bounding box center [751, 141] width 644 height 33
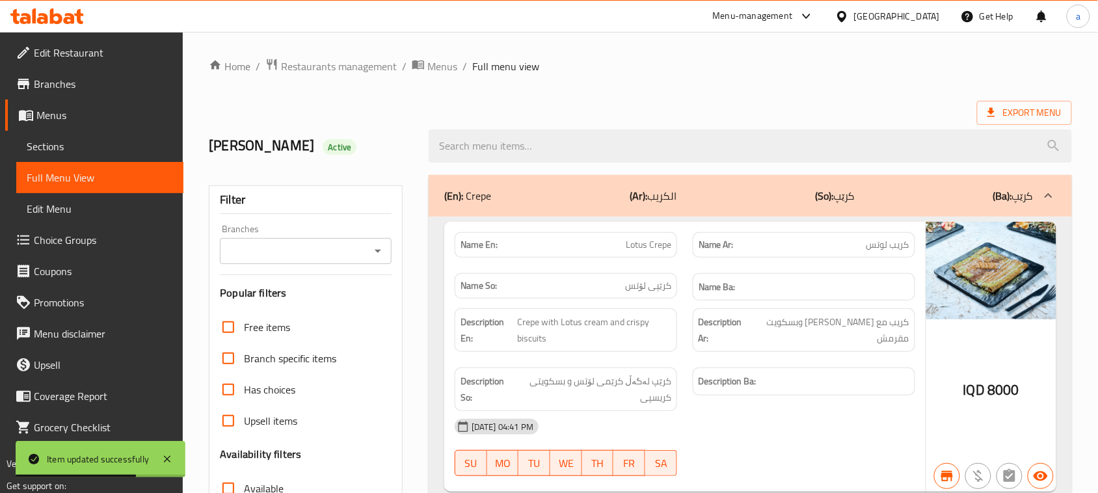
paste input "Hot Chocolate With Nutella"
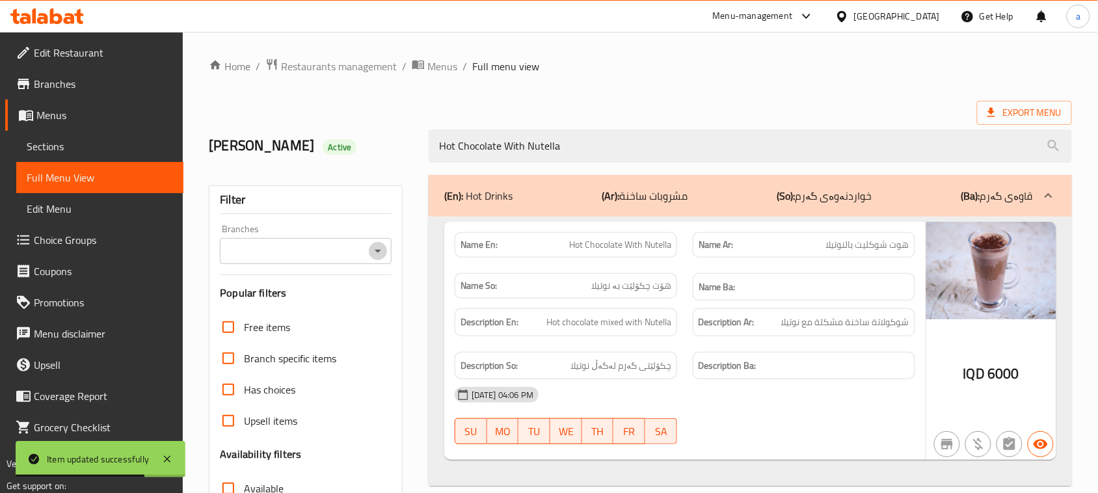
click at [378, 252] on icon "Open" at bounding box center [378, 251] width 16 height 16
type input "Hot Chocolate With Nutella"
click at [378, 252] on icon "Open" at bounding box center [378, 251] width 16 height 16
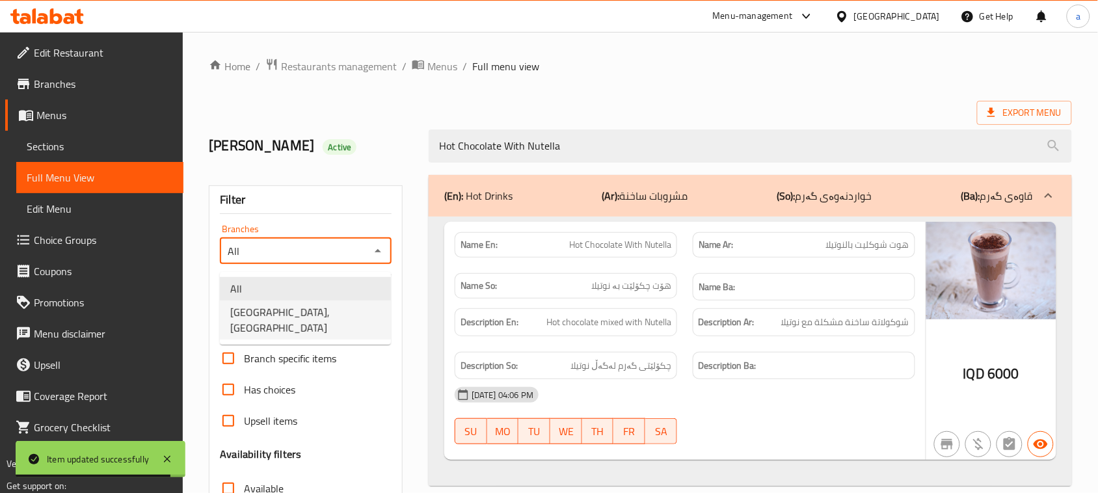
click at [313, 320] on span "Casa De Cafe, Vital City" at bounding box center [305, 320] width 150 height 31
type input "Casa De Cafe, Vital City"
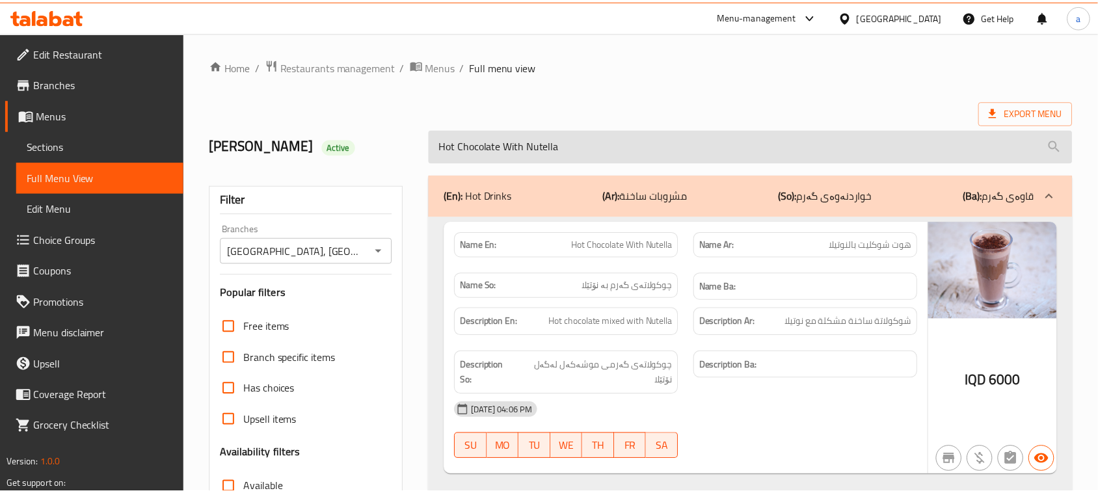
scroll to position [219, 0]
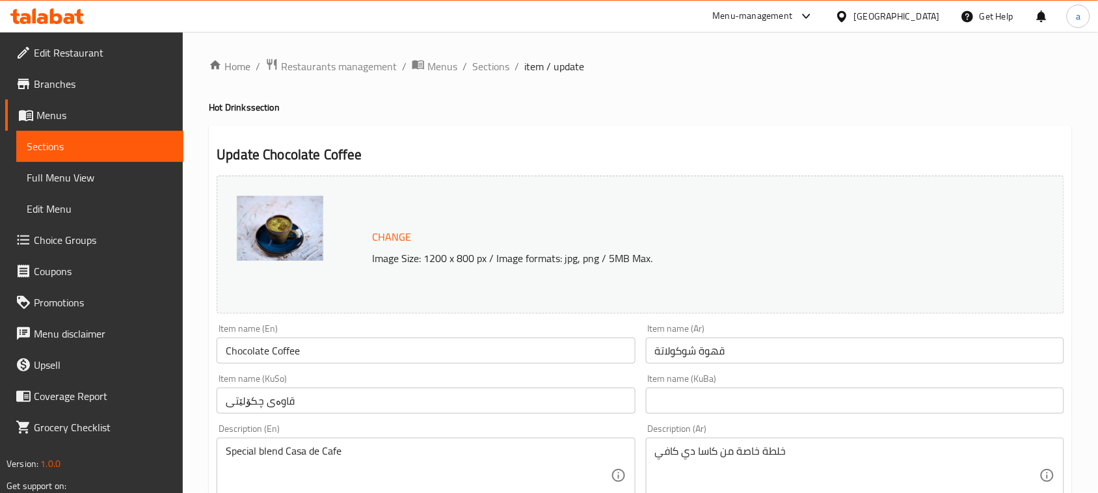
click at [76, 53] on span "Edit Restaurant" at bounding box center [103, 53] width 139 height 16
